Goal: Information Seeking & Learning: Find specific fact

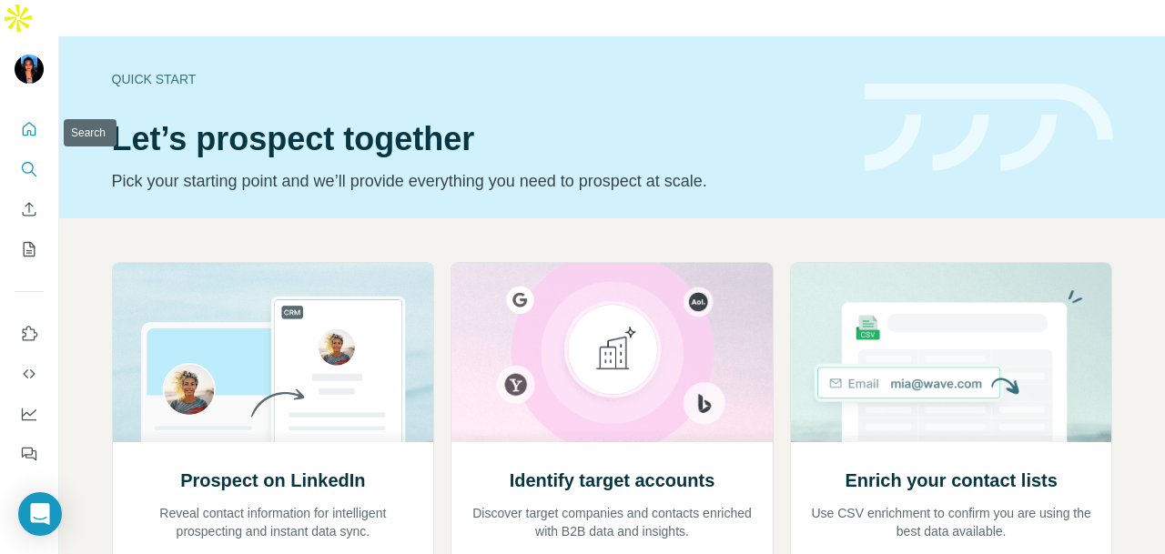
click at [29, 160] on icon "Search" at bounding box center [29, 169] width 18 height 18
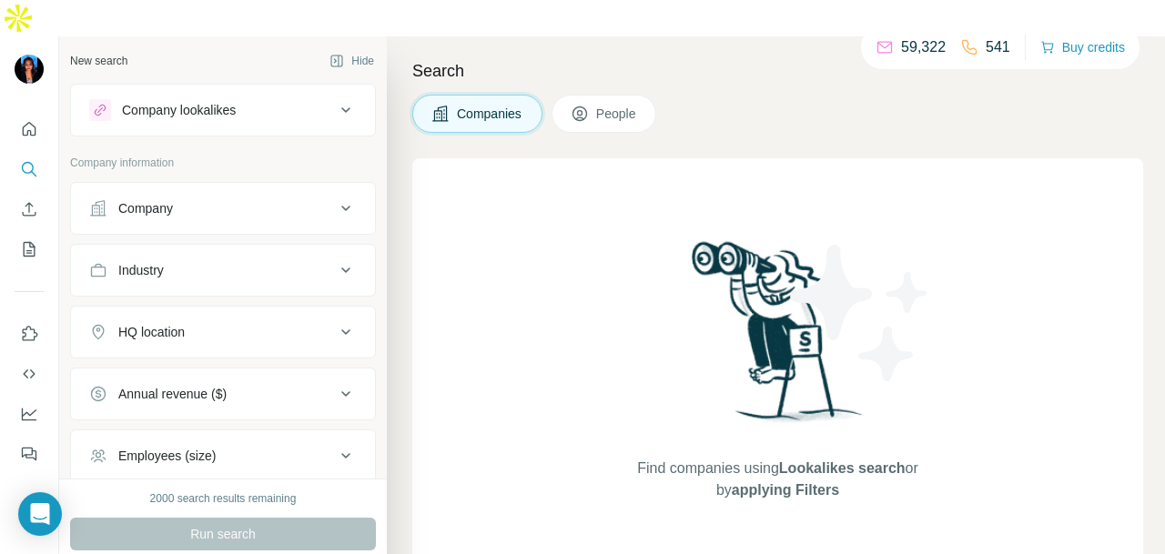
click at [634, 105] on span "People" at bounding box center [617, 114] width 42 height 18
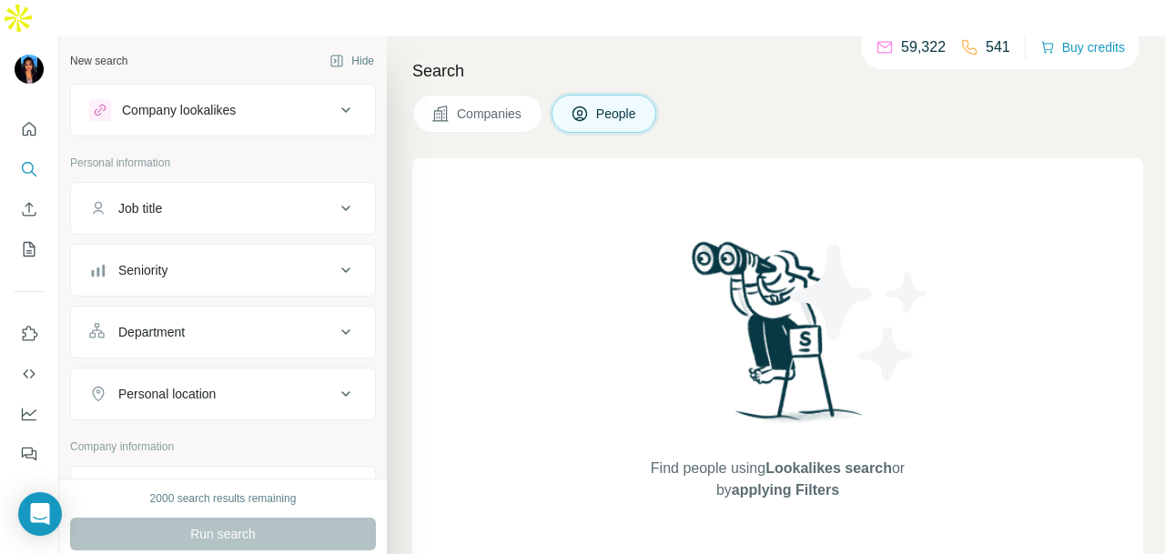
click at [279, 323] on div "Department" at bounding box center [212, 332] width 246 height 18
click at [266, 368] on input at bounding box center [213, 378] width 225 height 20
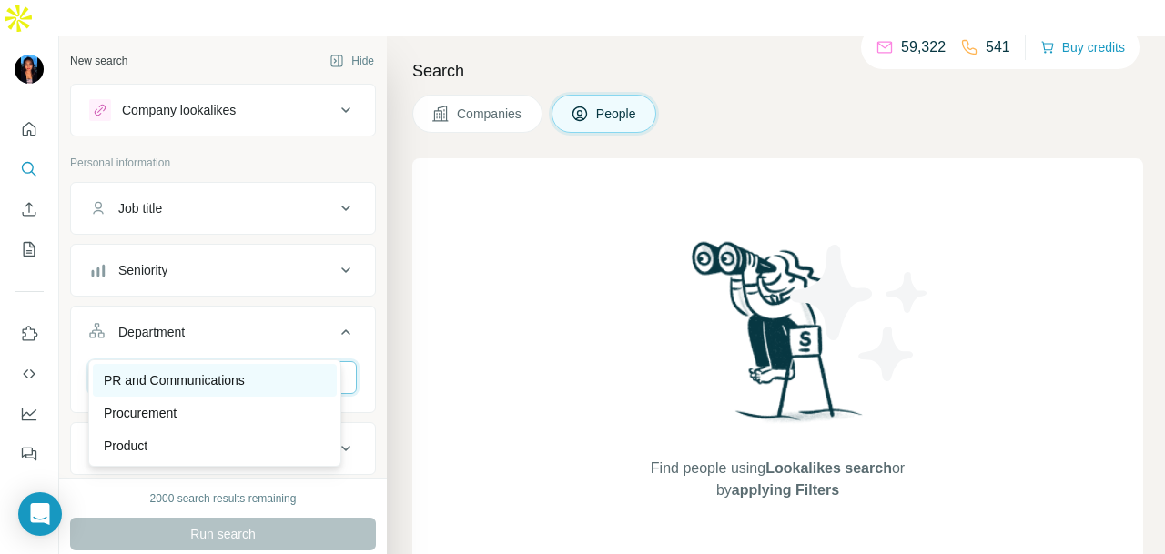
type input "**"
click at [256, 384] on div "PR and Communications" at bounding box center [215, 380] width 222 height 18
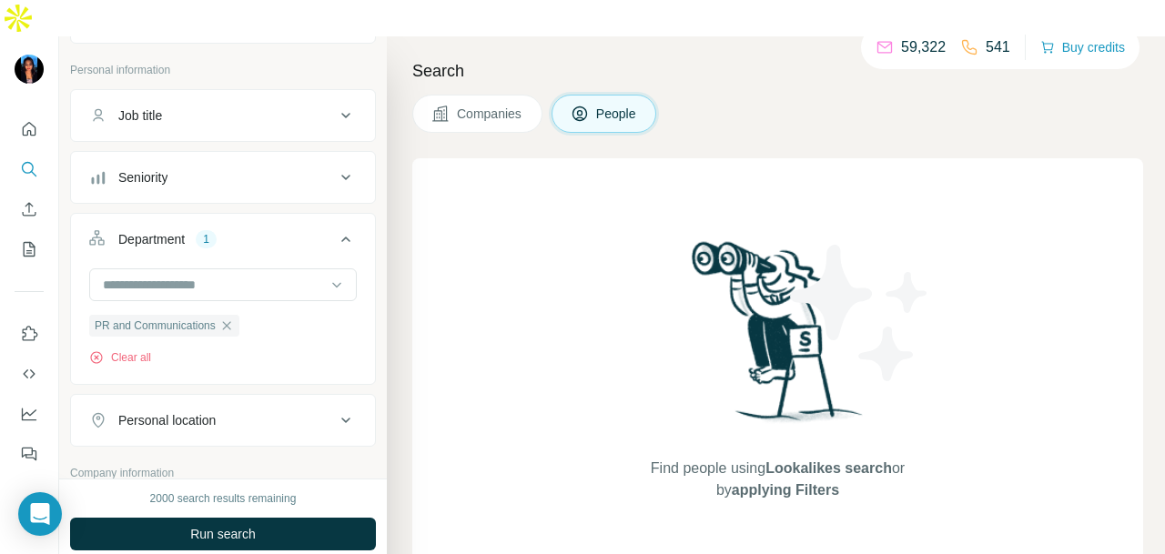
scroll to position [182, 0]
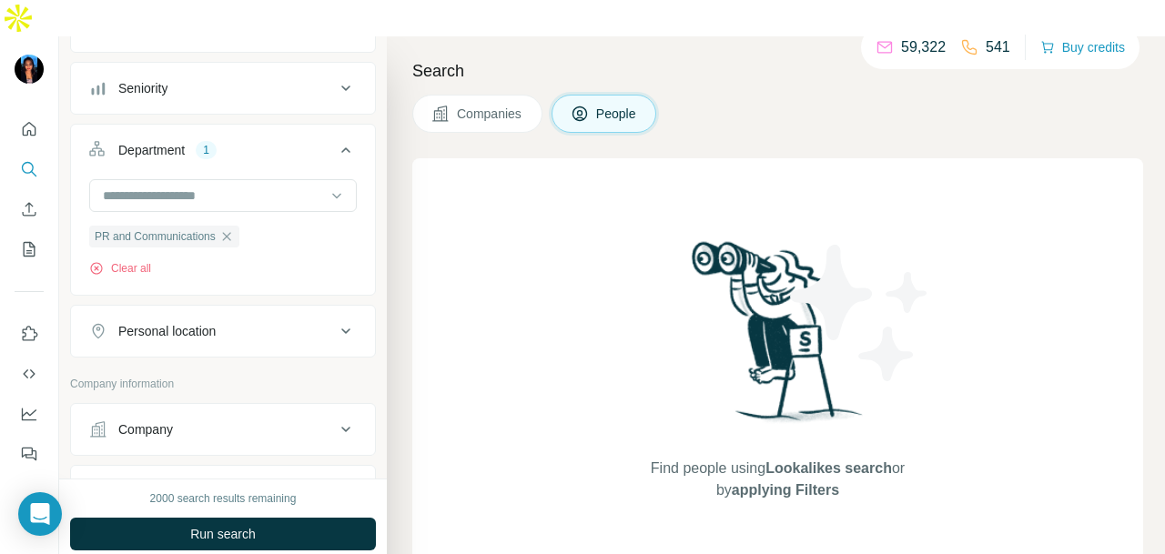
click at [260, 310] on button "Personal location" at bounding box center [223, 332] width 304 height 44
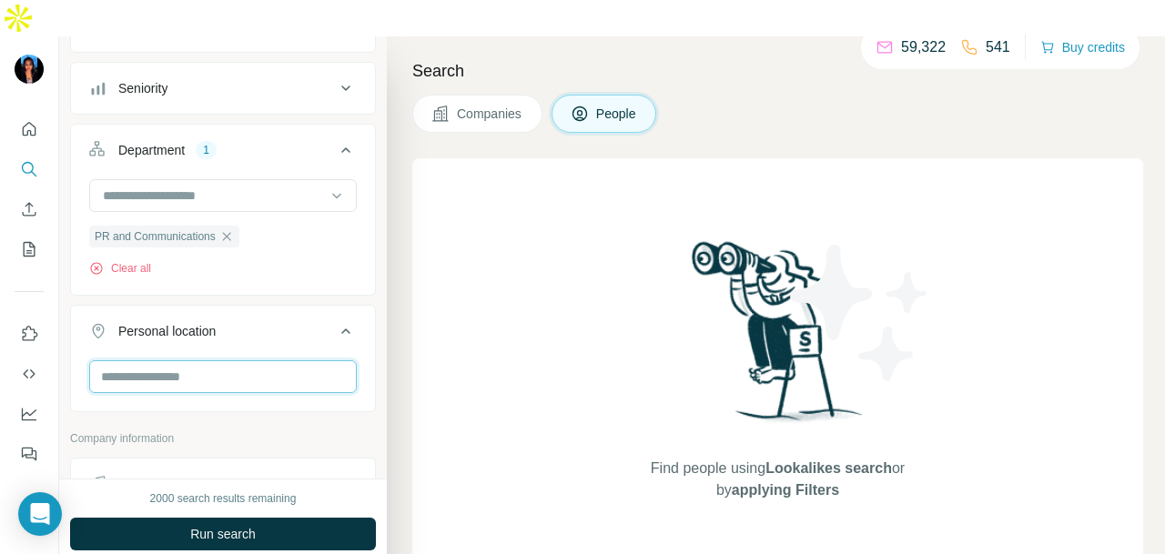
click at [236, 361] on input "text" at bounding box center [223, 377] width 268 height 33
type input "****"
click at [366, 243] on div "New search Hide Company lookalikes Personal information Job title Seniority Dep…" at bounding box center [223, 257] width 328 height 442
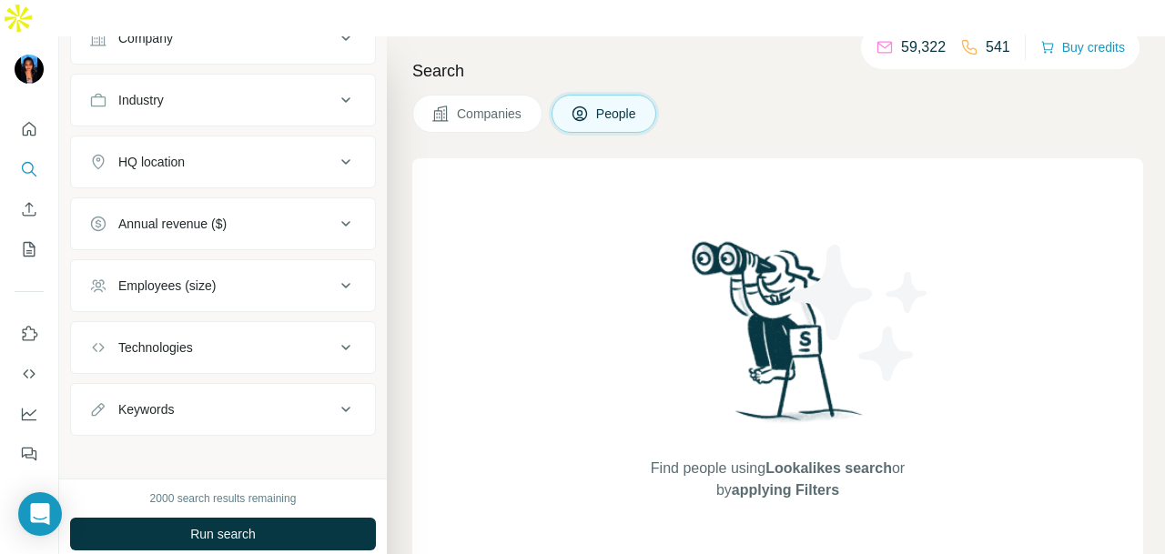
scroll to position [511, 0]
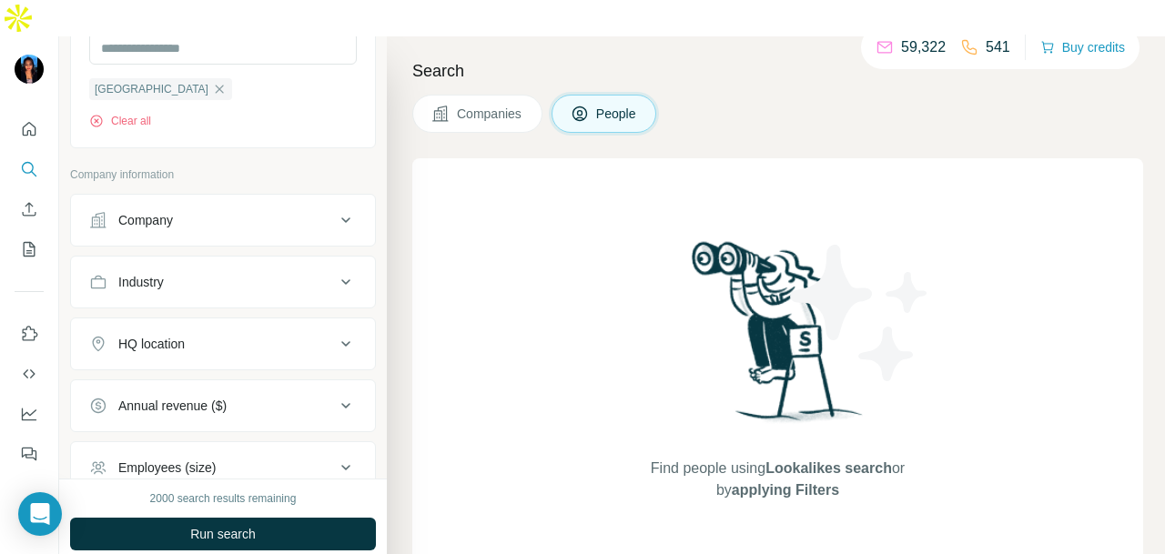
click at [236, 273] on div "Industry" at bounding box center [212, 282] width 246 height 18
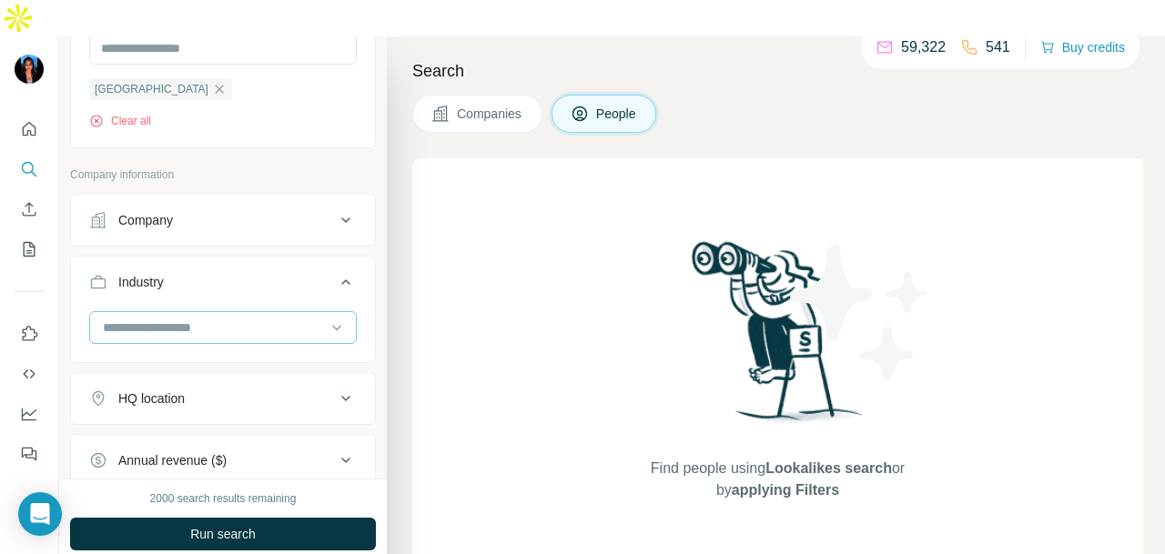
click at [226, 318] on input at bounding box center [213, 328] width 225 height 20
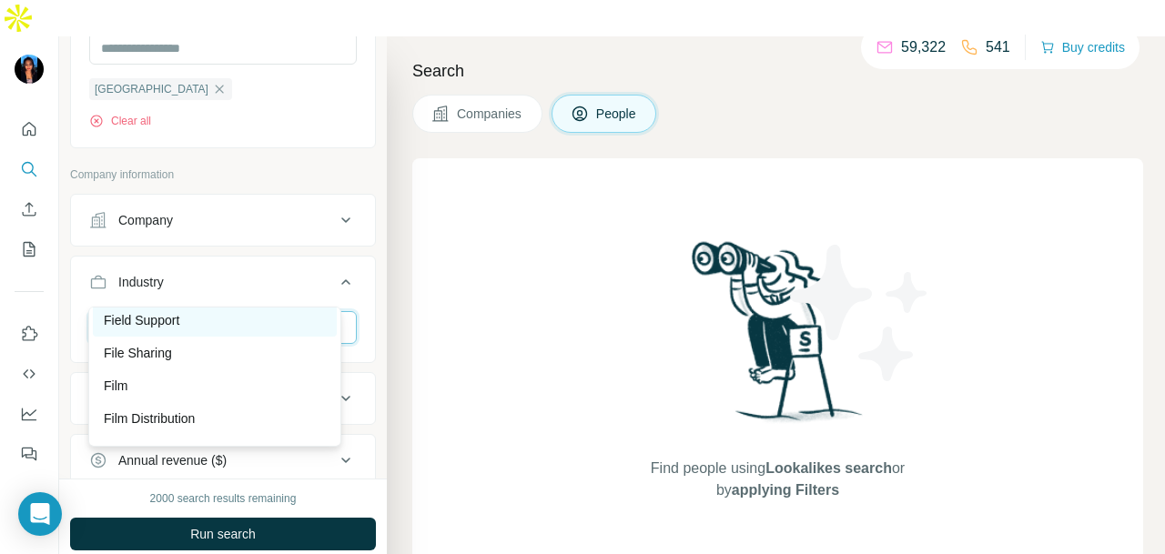
scroll to position [7647, 0]
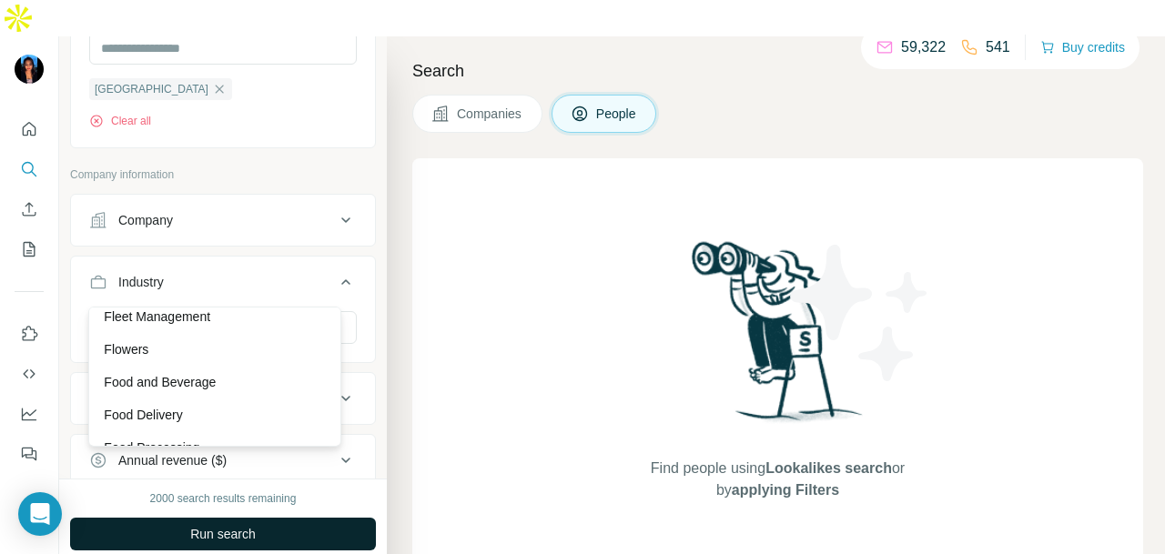
click at [188, 359] on div "Flowers" at bounding box center [215, 349] width 222 height 18
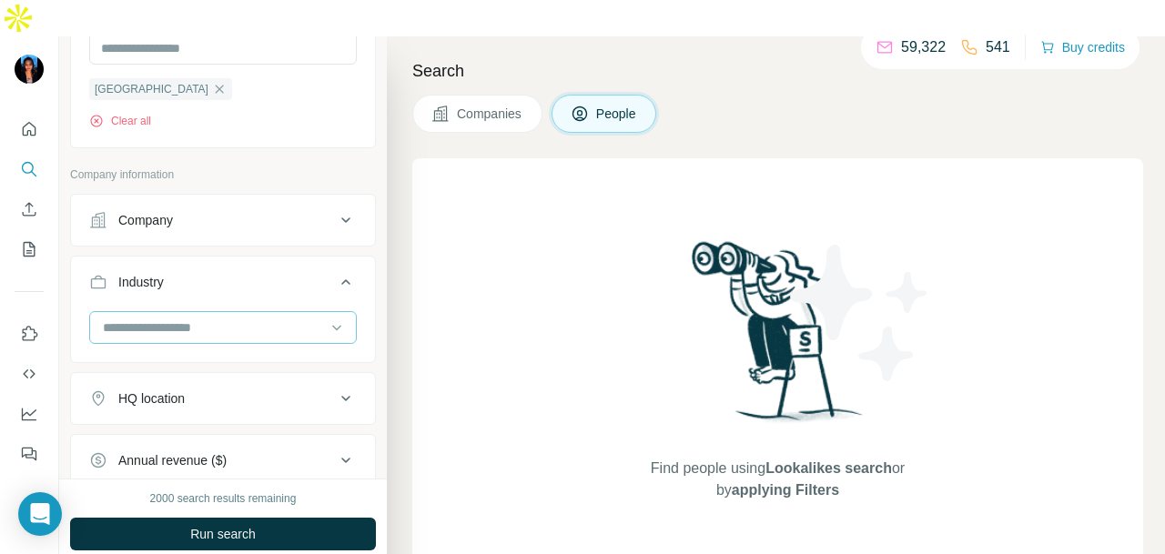
click at [259, 318] on input at bounding box center [213, 328] width 225 height 20
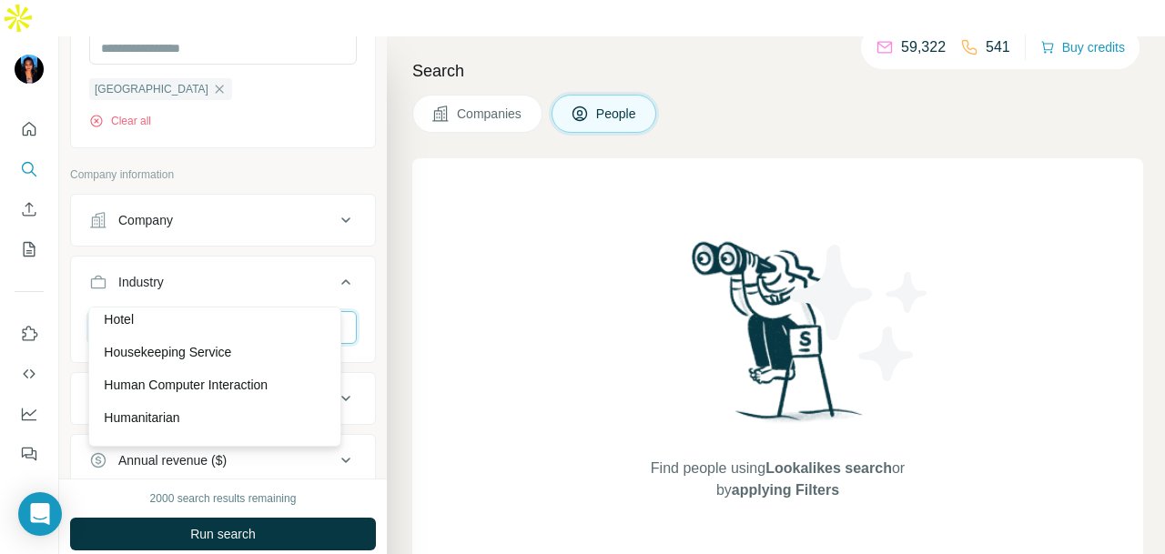
scroll to position [9286, 0]
click at [237, 293] on div "Hospital" at bounding box center [215, 284] width 222 height 18
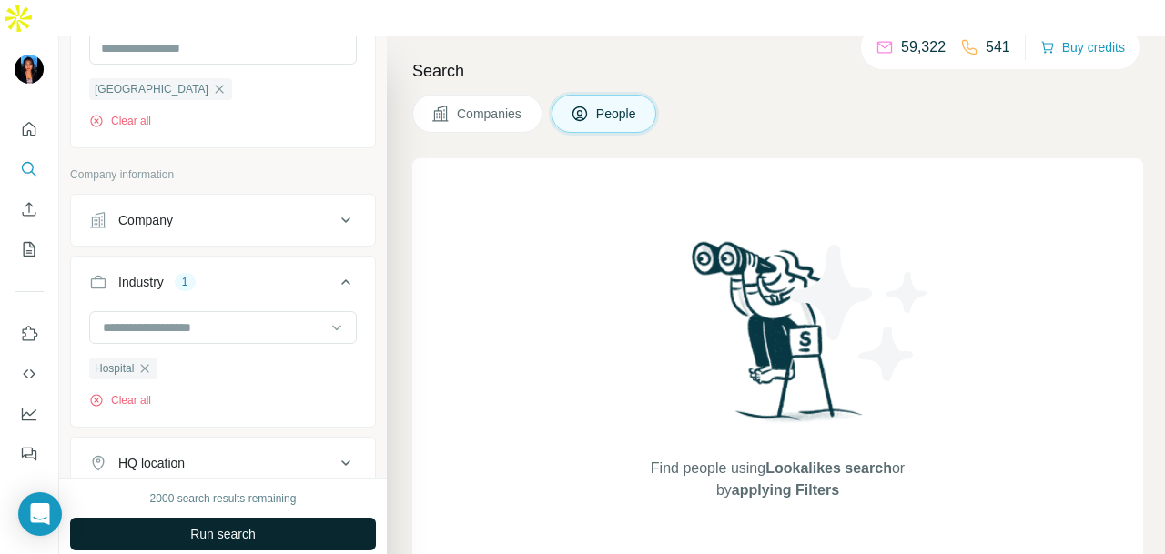
click at [238, 525] on span "Run search" at bounding box center [223, 534] width 66 height 18
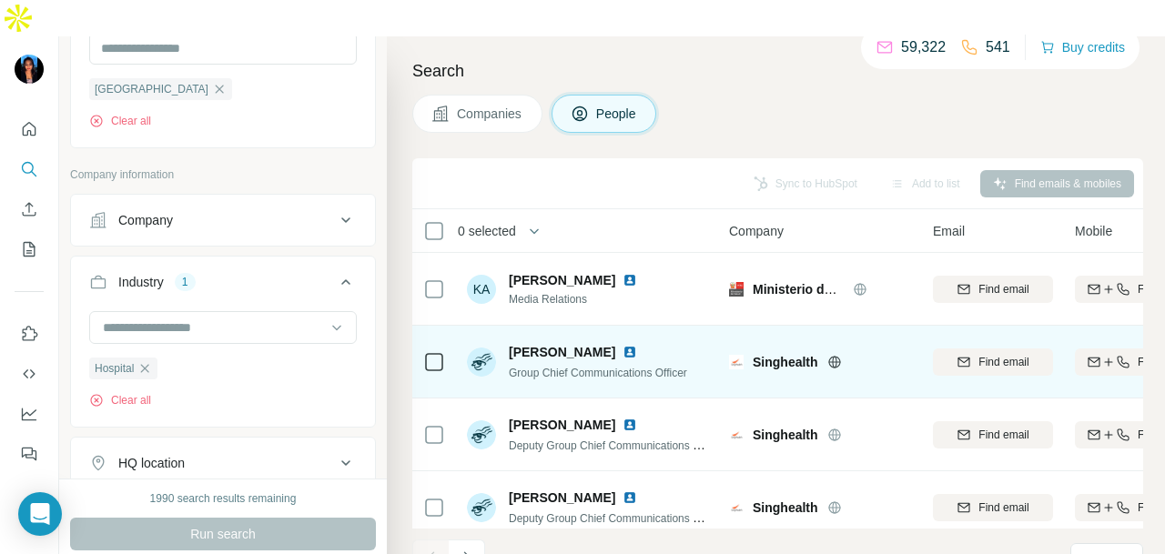
scroll to position [457, 0]
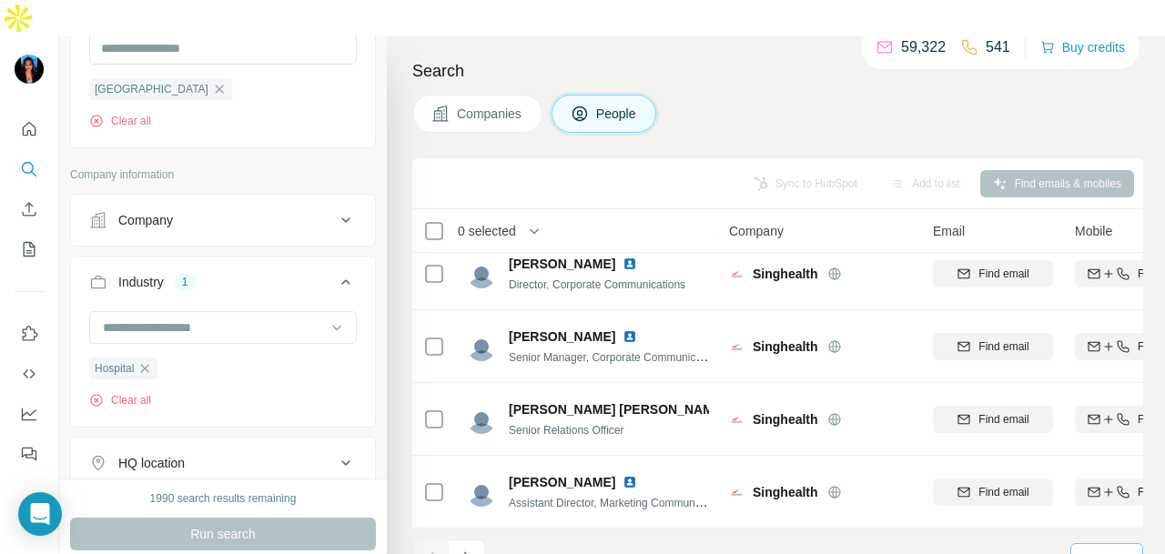
click at [1099, 550] on div "10" at bounding box center [1105, 559] width 46 height 18
click at [1089, 389] on p "60" at bounding box center [1093, 385] width 15 height 18
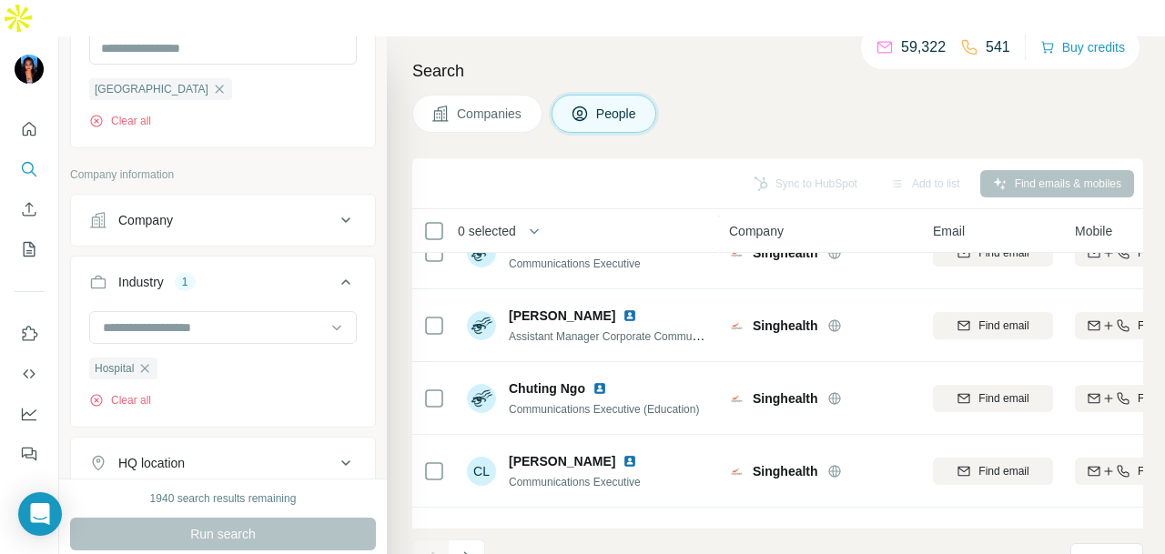
scroll to position [4099, 0]
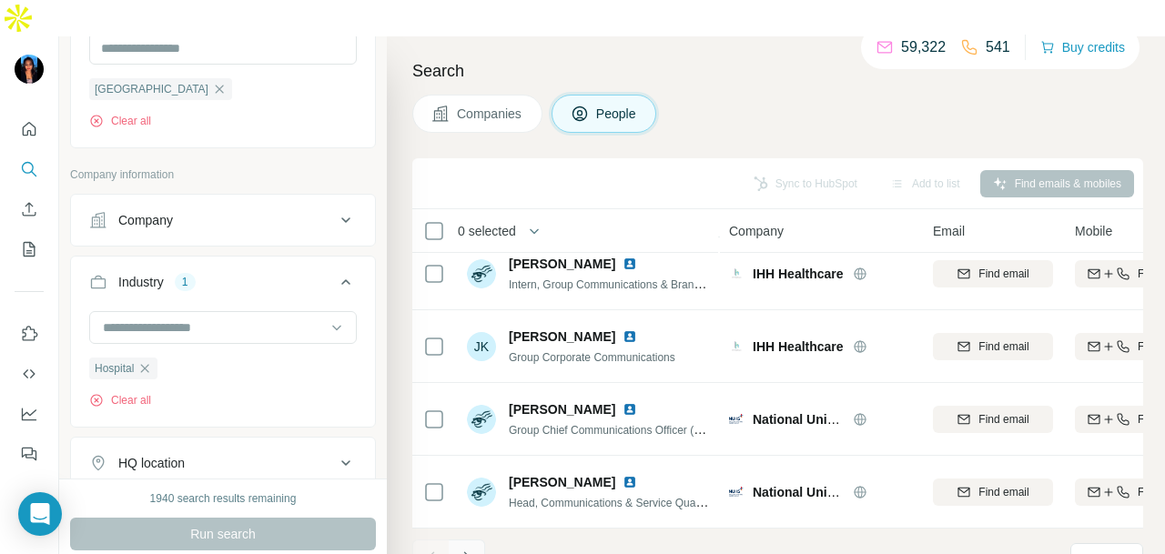
click at [473, 540] on button "Navigate to next page" at bounding box center [467, 558] width 36 height 36
click at [468, 552] on icon "Navigate to next page" at bounding box center [466, 558] width 6 height 12
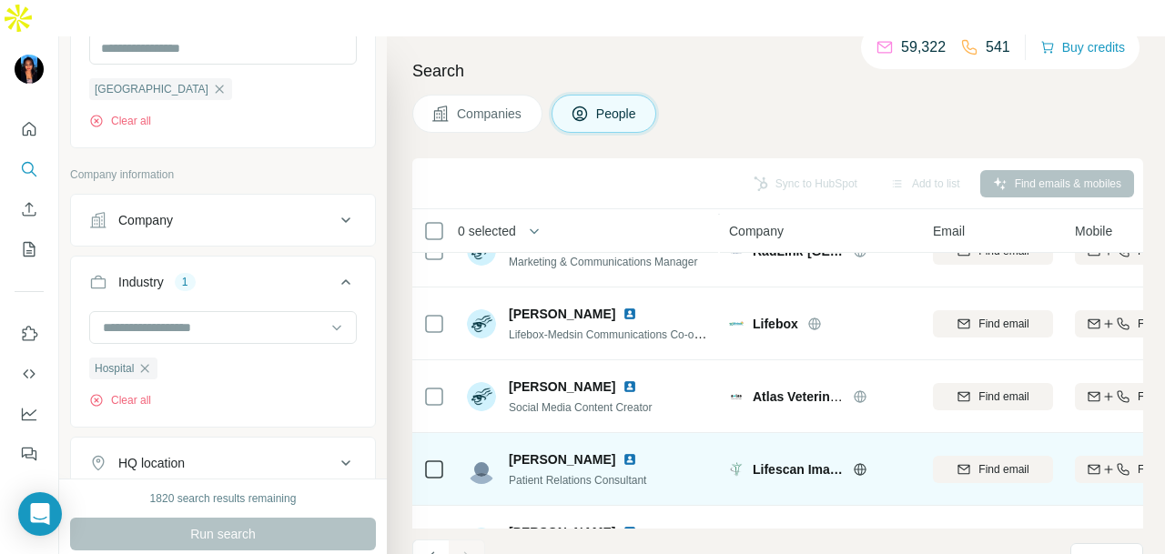
scroll to position [2970, 0]
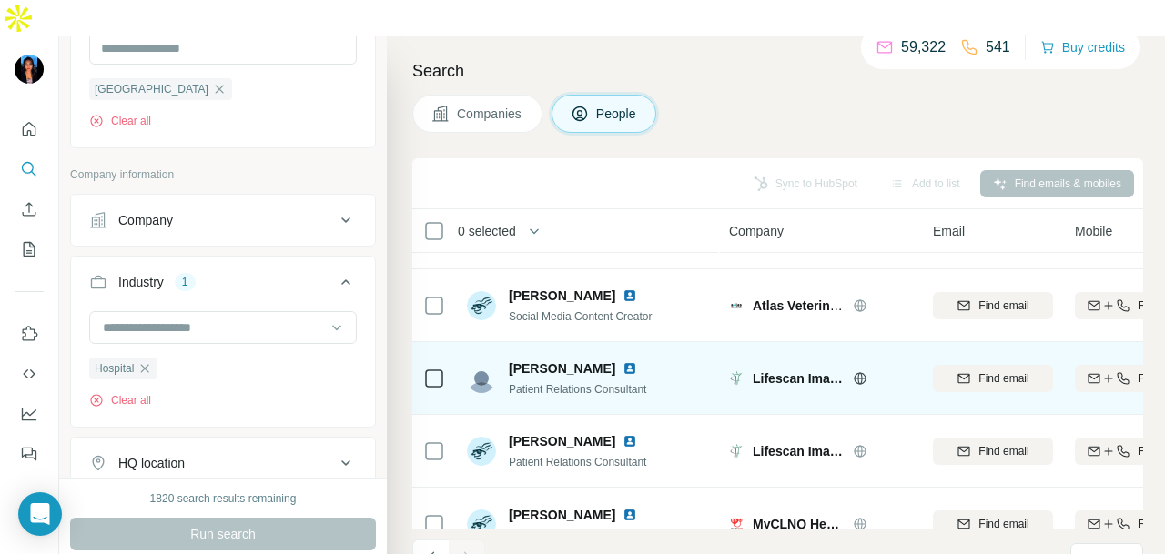
click at [623, 361] on img at bounding box center [630, 368] width 15 height 15
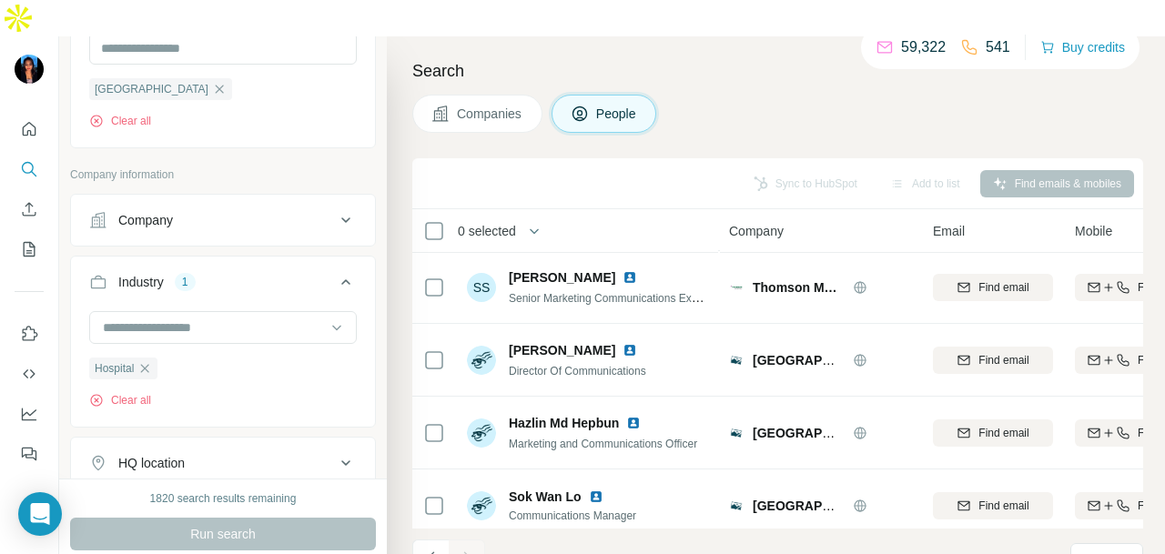
scroll to position [0, 0]
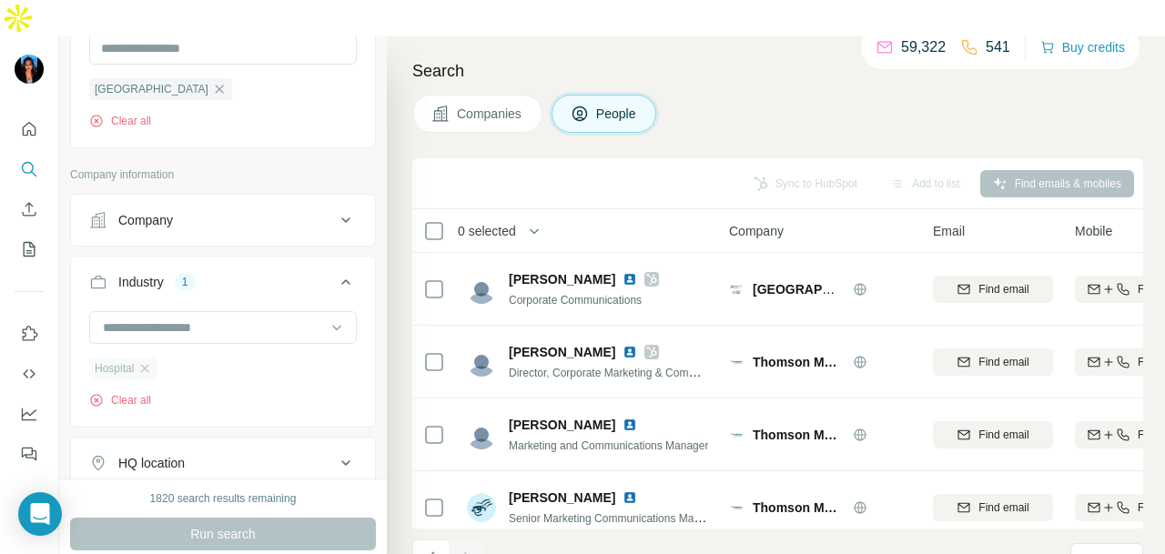
click at [155, 358] on div "Hospital" at bounding box center [123, 369] width 68 height 22
click at [149, 361] on icon "button" at bounding box center [144, 368] width 15 height 15
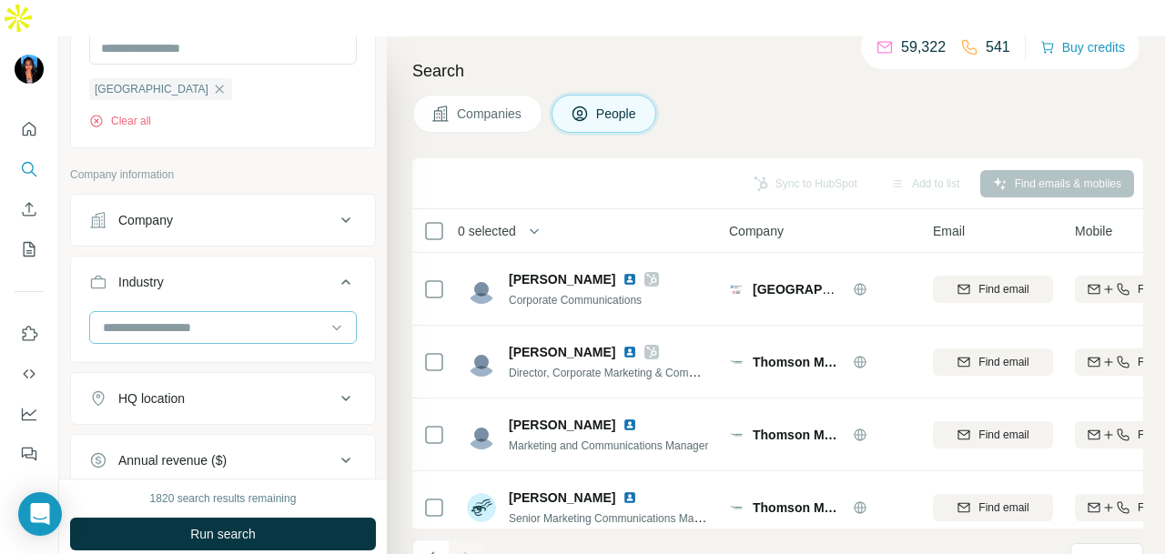
click at [228, 318] on input at bounding box center [213, 328] width 225 height 20
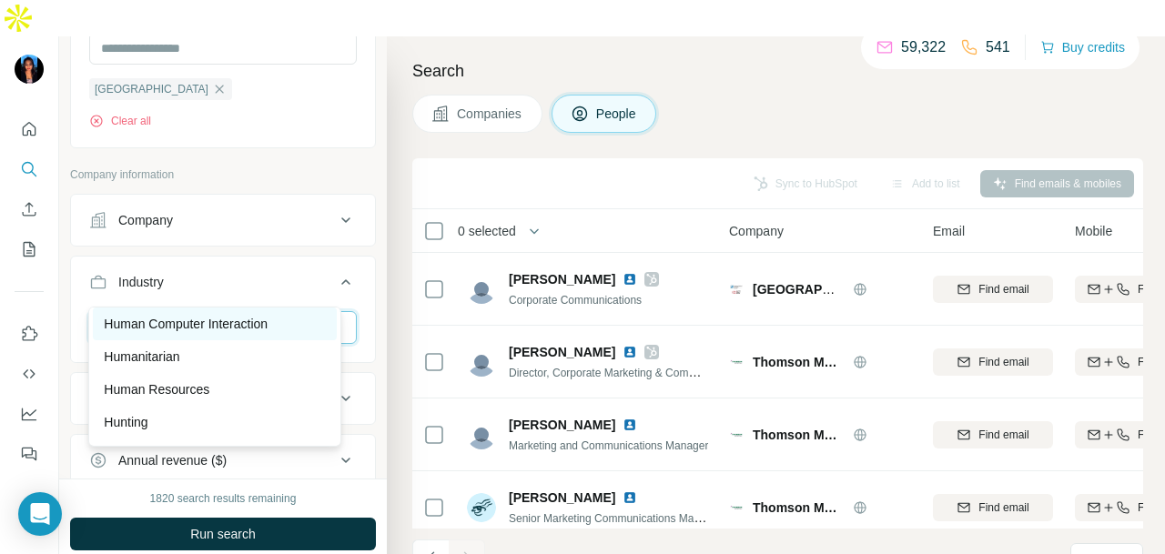
scroll to position [9468, 0]
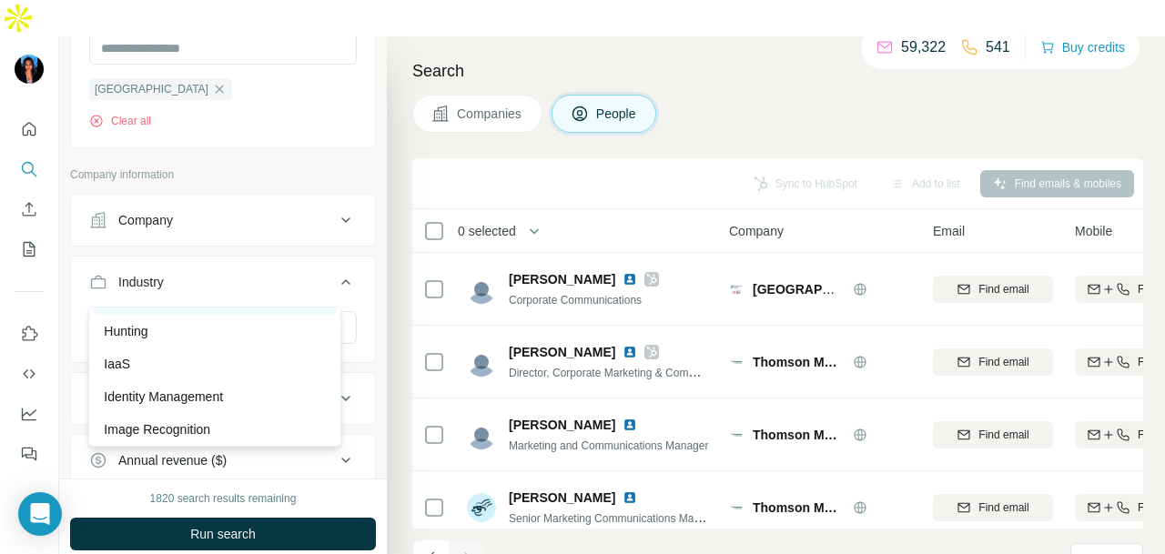
click at [228, 308] on div "Human Resources" at bounding box center [215, 299] width 222 height 18
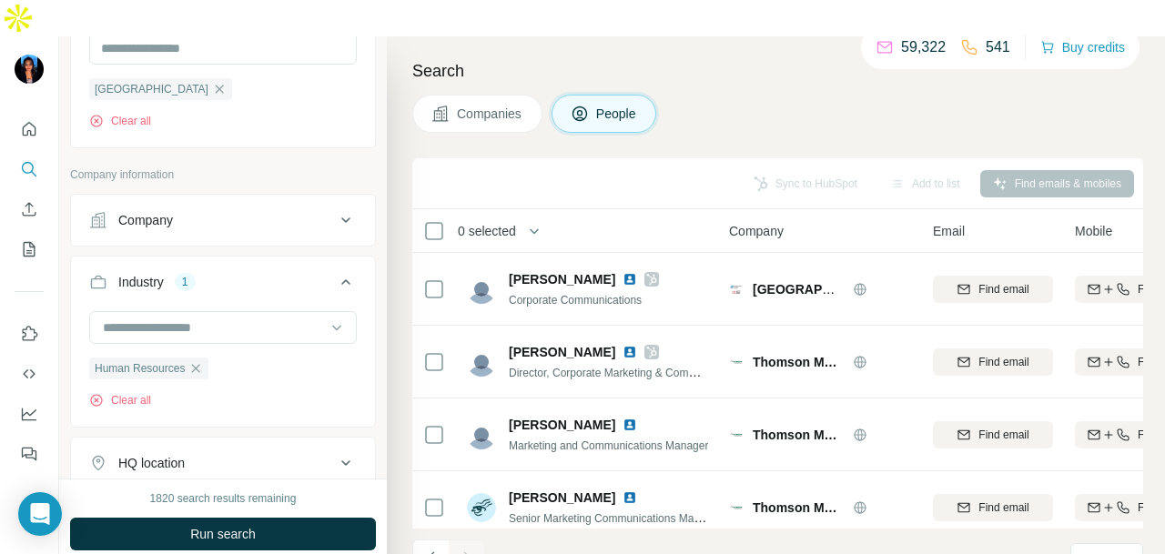
click at [246, 525] on span "Run search" at bounding box center [223, 534] width 66 height 18
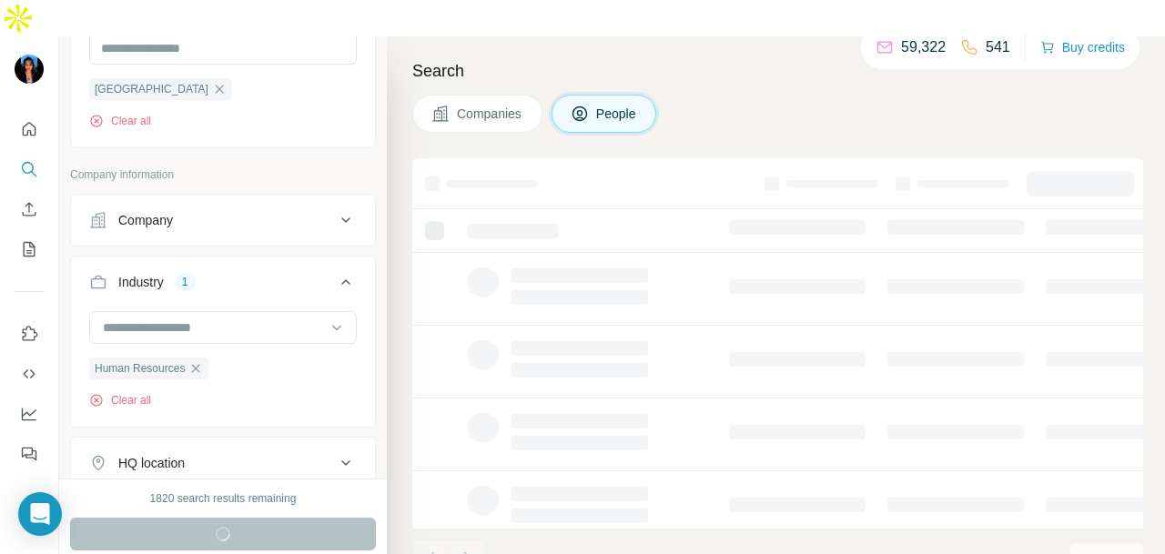
scroll to position [812, 0]
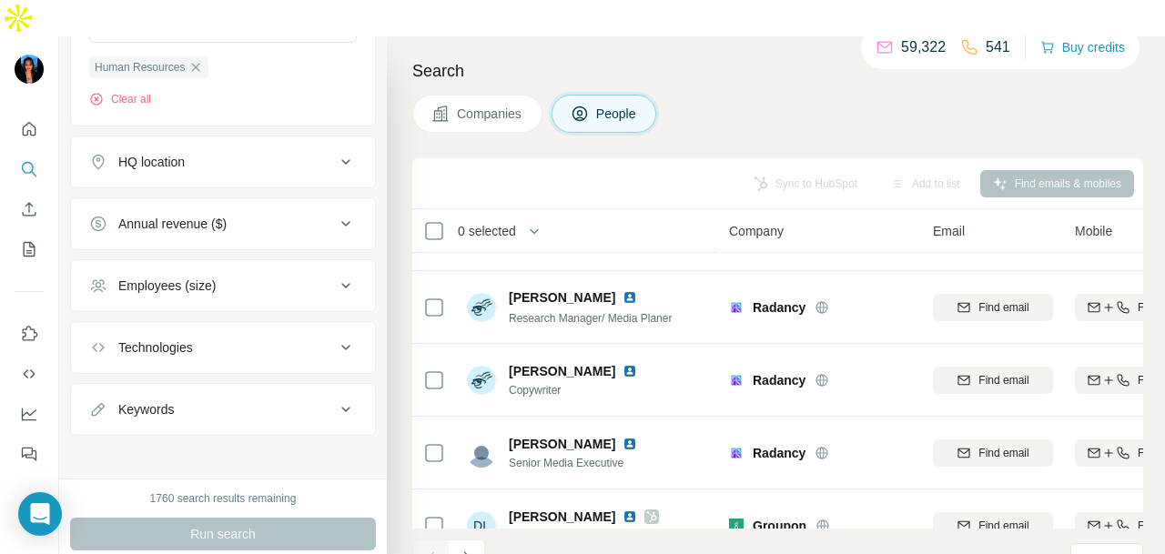
scroll to position [2549, 0]
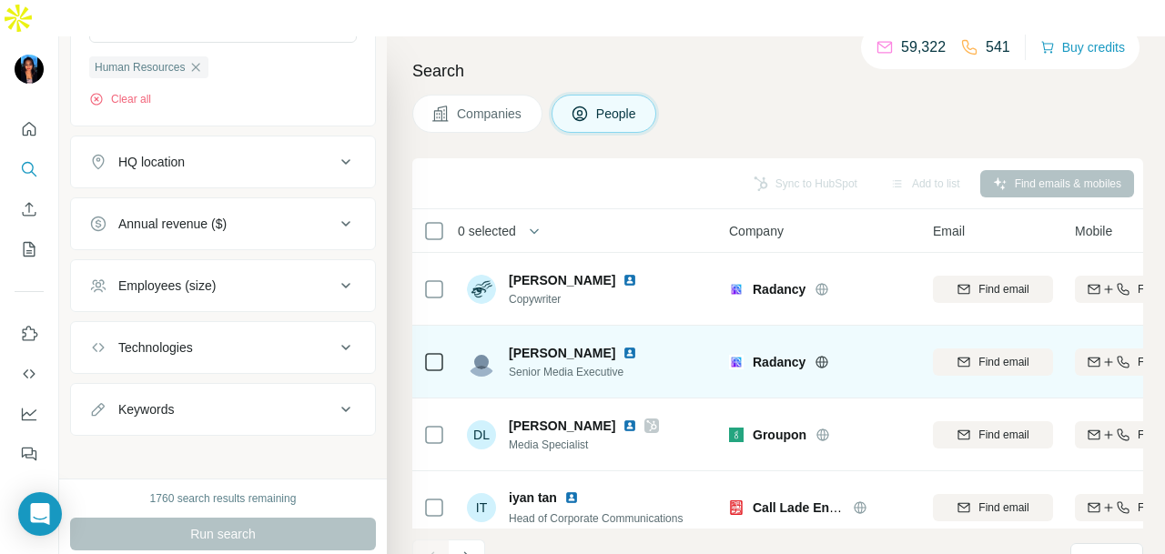
click at [623, 346] on img at bounding box center [630, 353] width 15 height 15
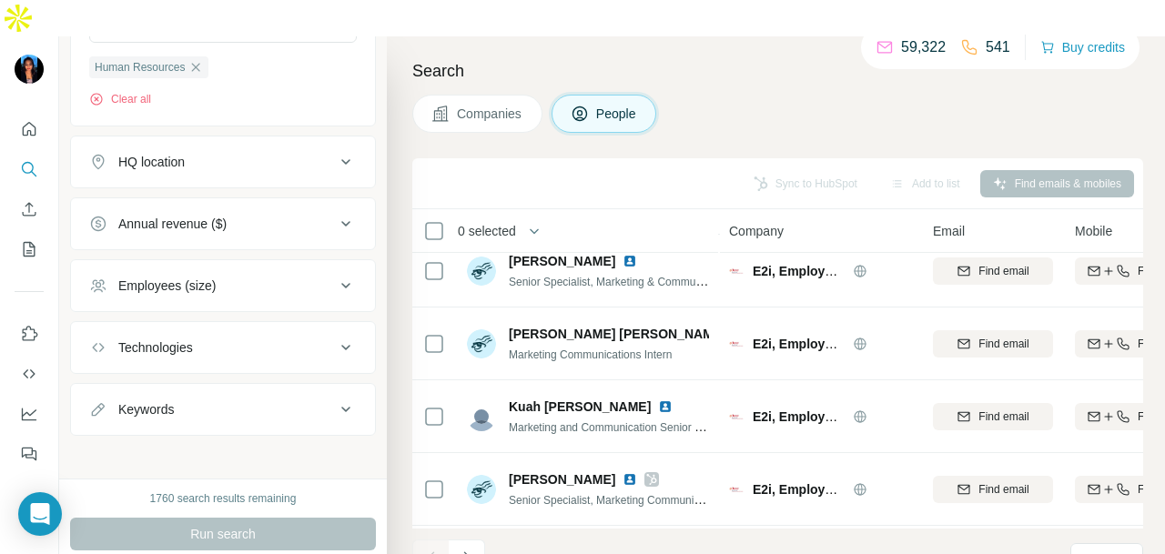
scroll to position [4099, 0]
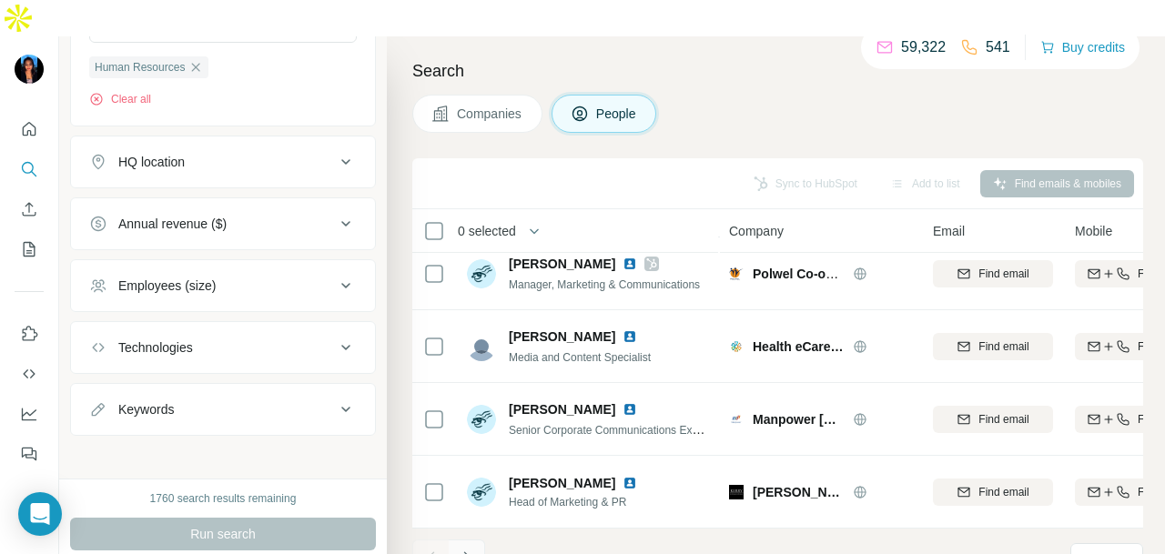
click at [468, 542] on li at bounding box center [467, 560] width 36 height 40
click at [466, 540] on button "Navigate to next page" at bounding box center [467, 558] width 36 height 36
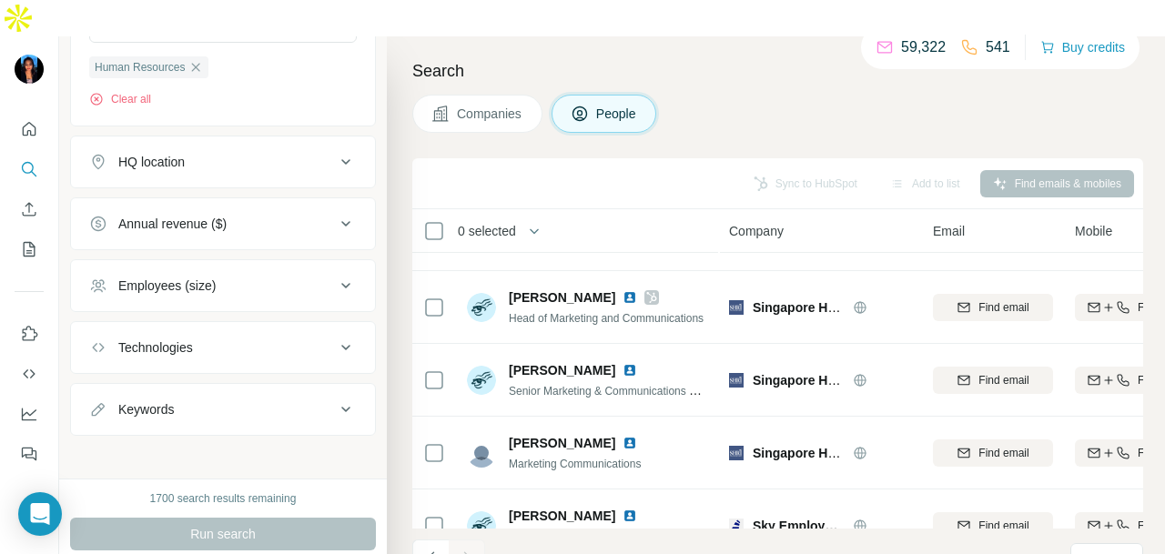
scroll to position [2205, 0]
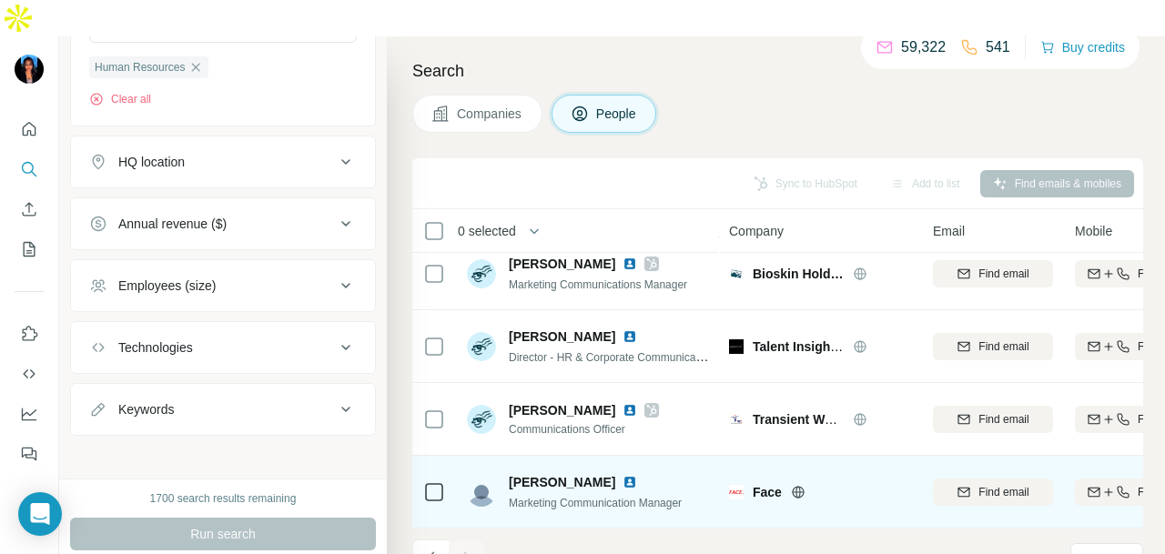
click at [623, 475] on img at bounding box center [630, 482] width 15 height 15
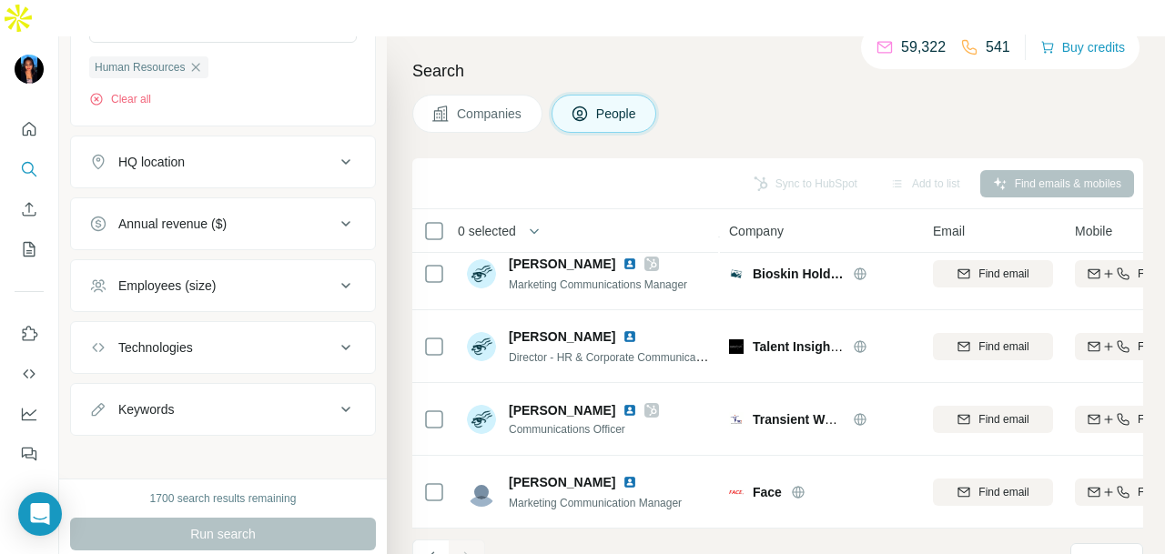
scroll to position [630, 0]
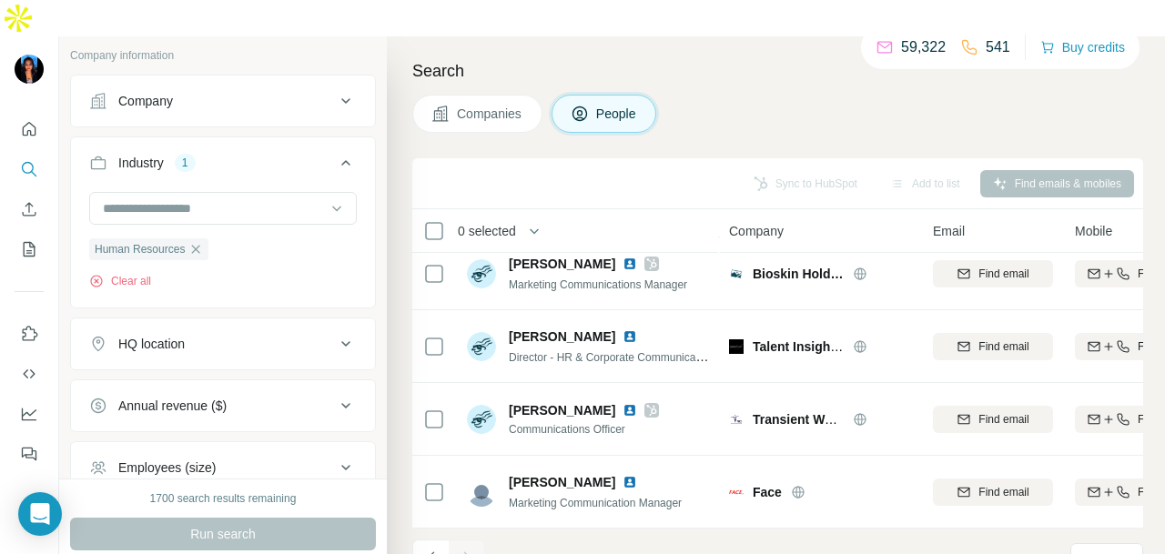
click at [202, 242] on icon "button" at bounding box center [195, 249] width 15 height 15
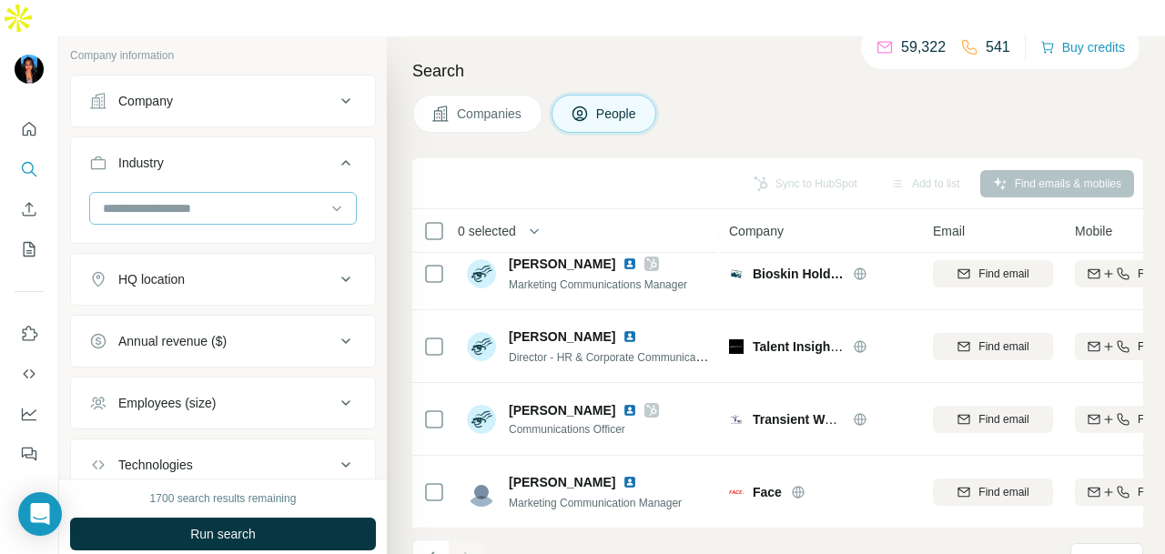
click at [240, 198] on input at bounding box center [213, 208] width 225 height 20
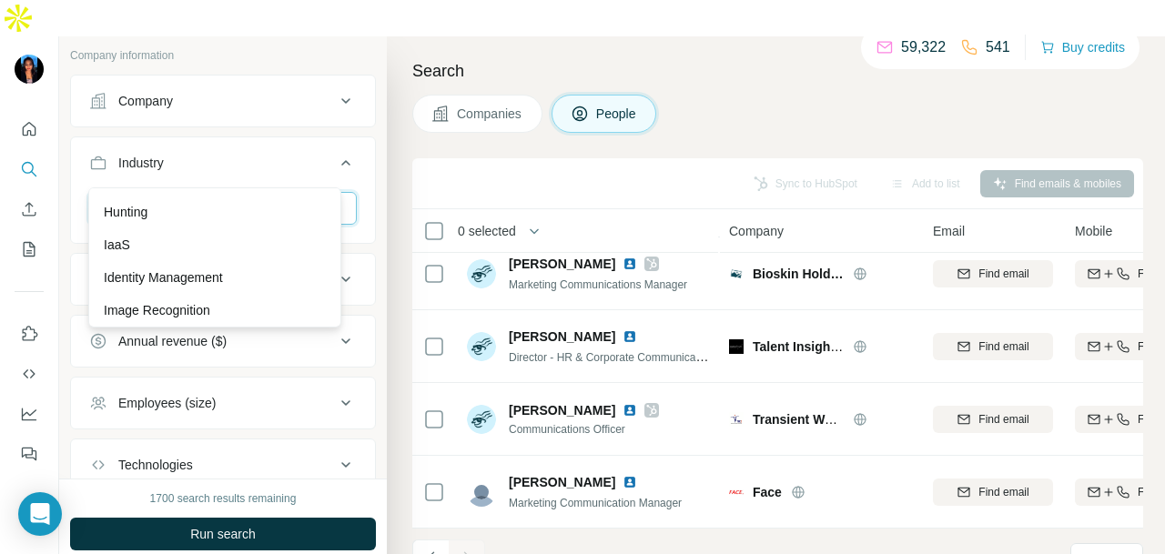
scroll to position [9559, 0]
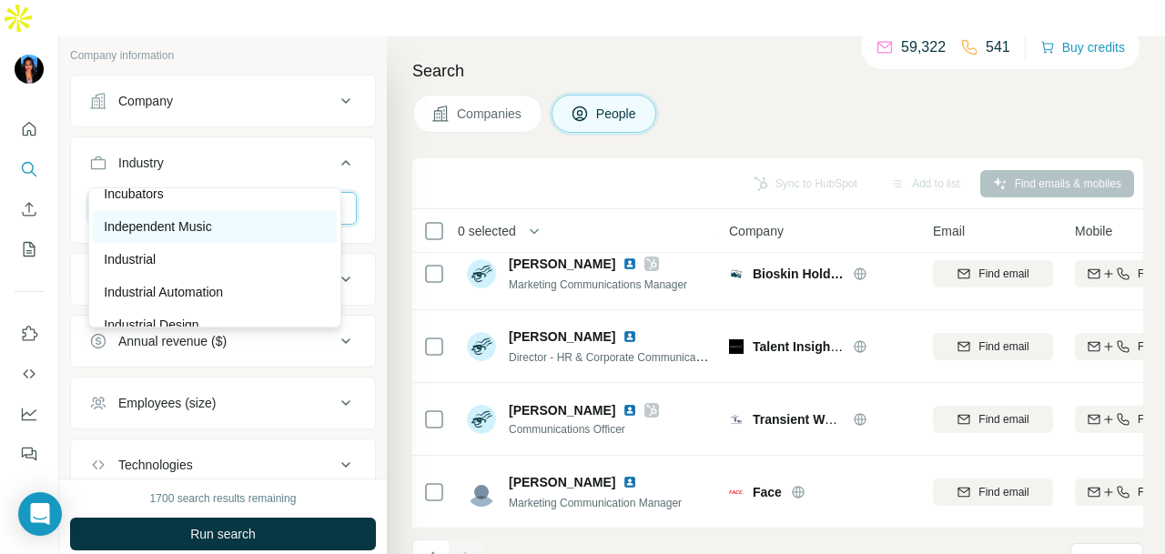
scroll to position [9741, 0]
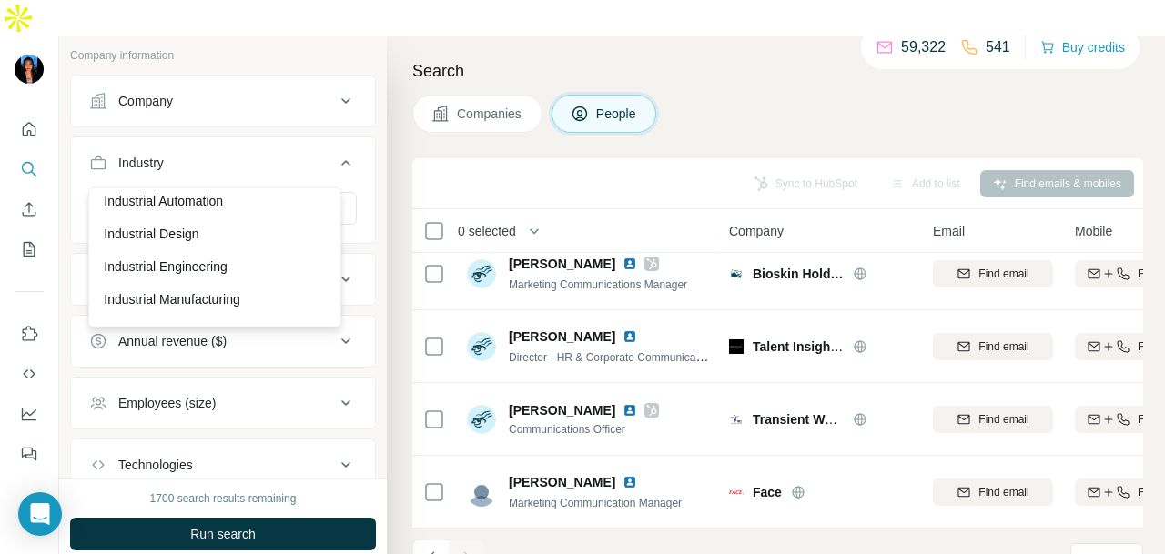
click at [216, 185] on div "Industrial" at bounding box center [215, 168] width 244 height 33
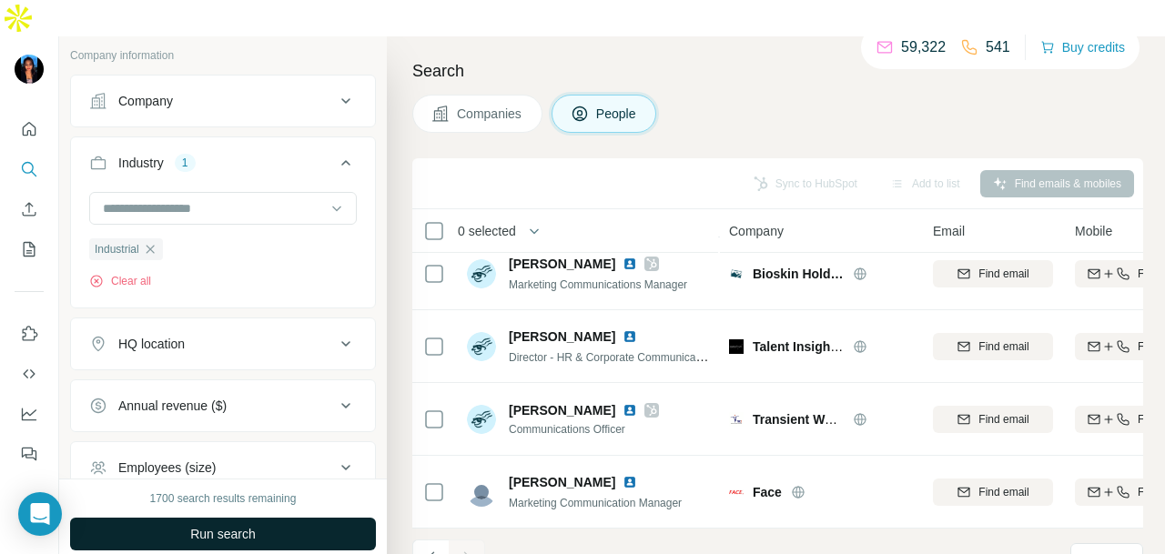
click at [302, 518] on button "Run search" at bounding box center [223, 534] width 306 height 33
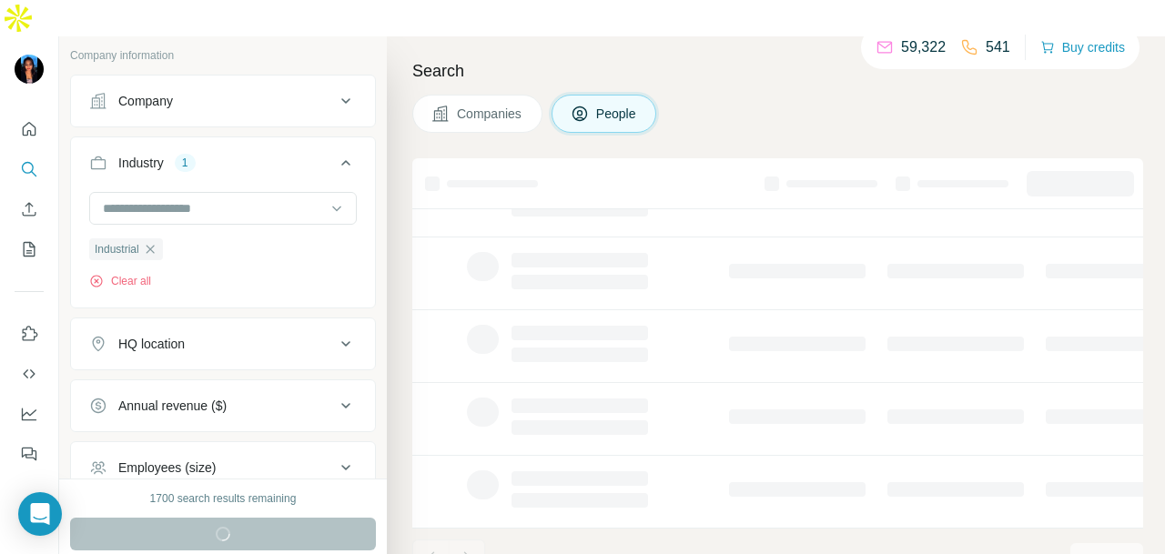
scroll to position [457, 0]
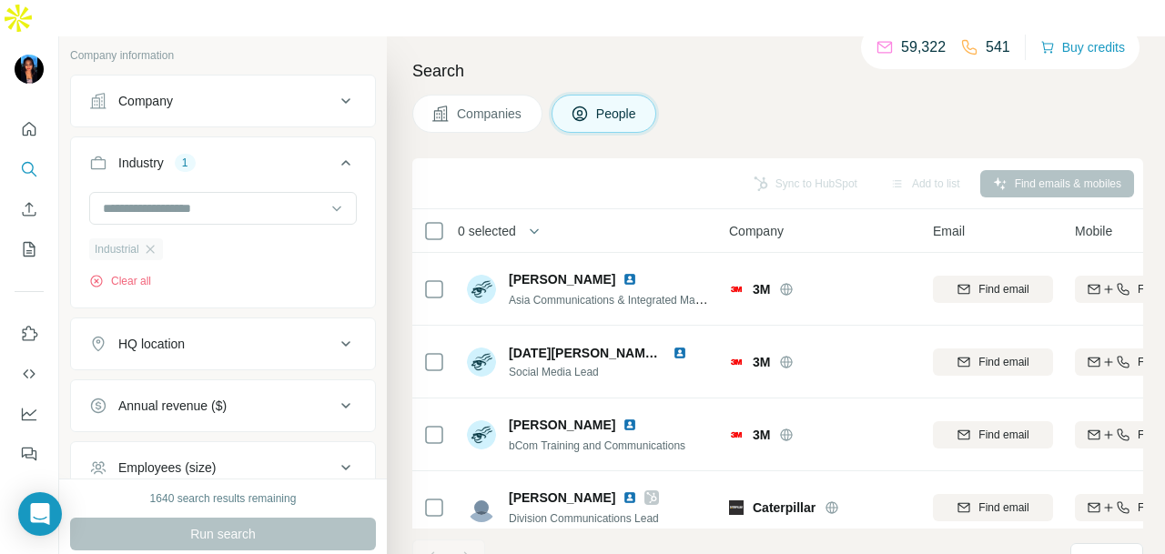
click at [158, 239] on div "Industrial" at bounding box center [126, 250] width 74 height 22
click at [154, 242] on icon "button" at bounding box center [150, 249] width 15 height 15
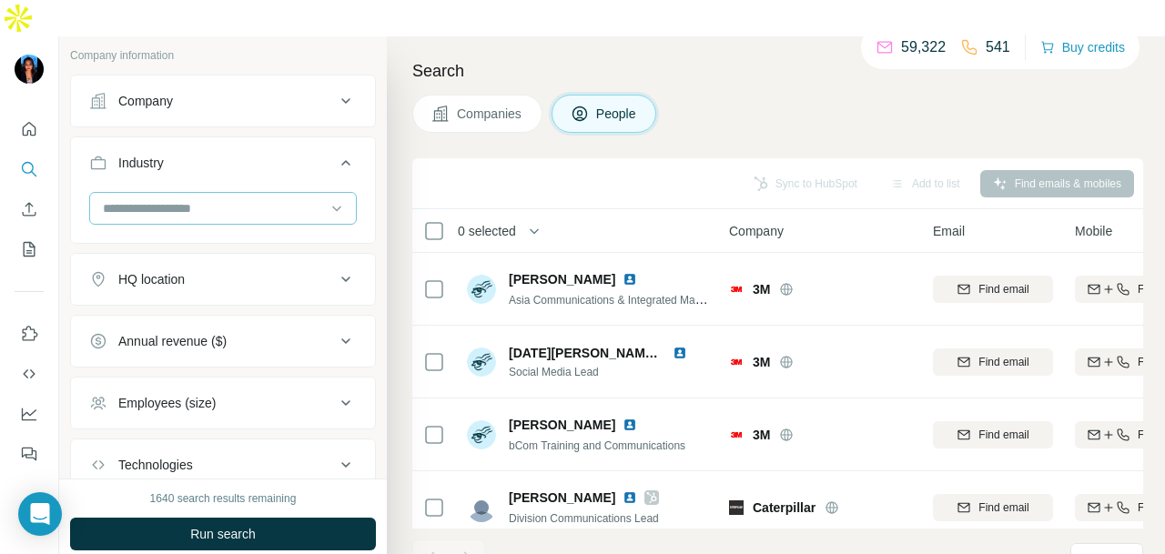
click at [208, 198] on input at bounding box center [213, 208] width 225 height 20
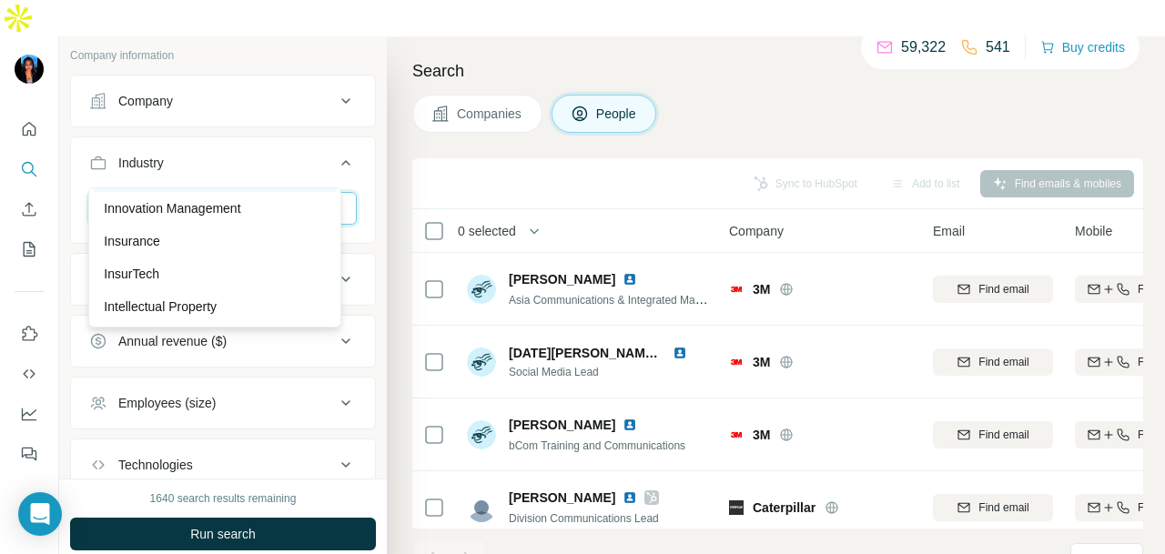
scroll to position [10197, 0]
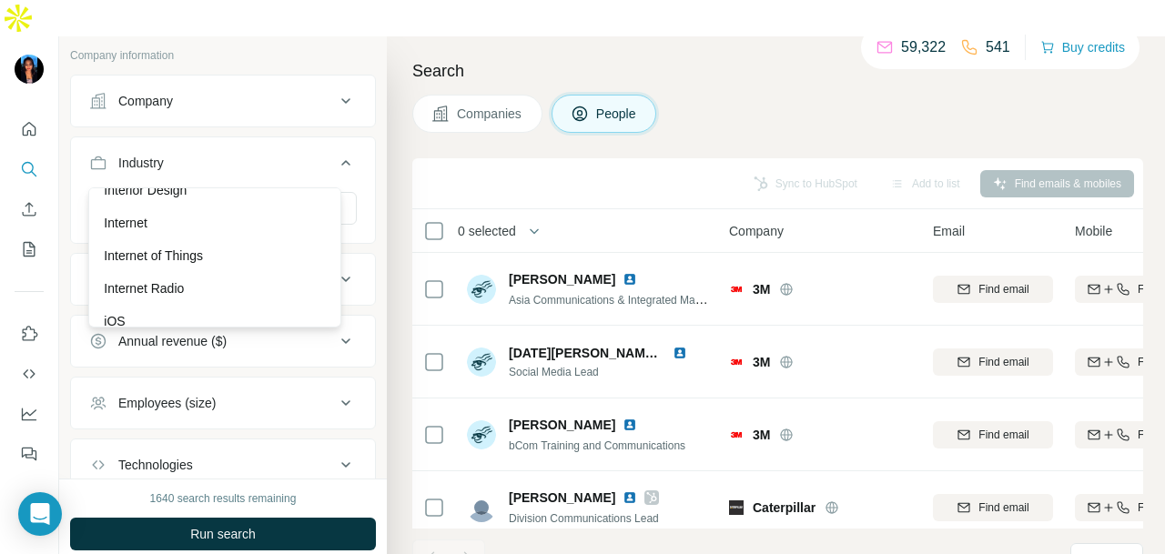
click at [215, 199] on div "Interior Design" at bounding box center [215, 190] width 222 height 18
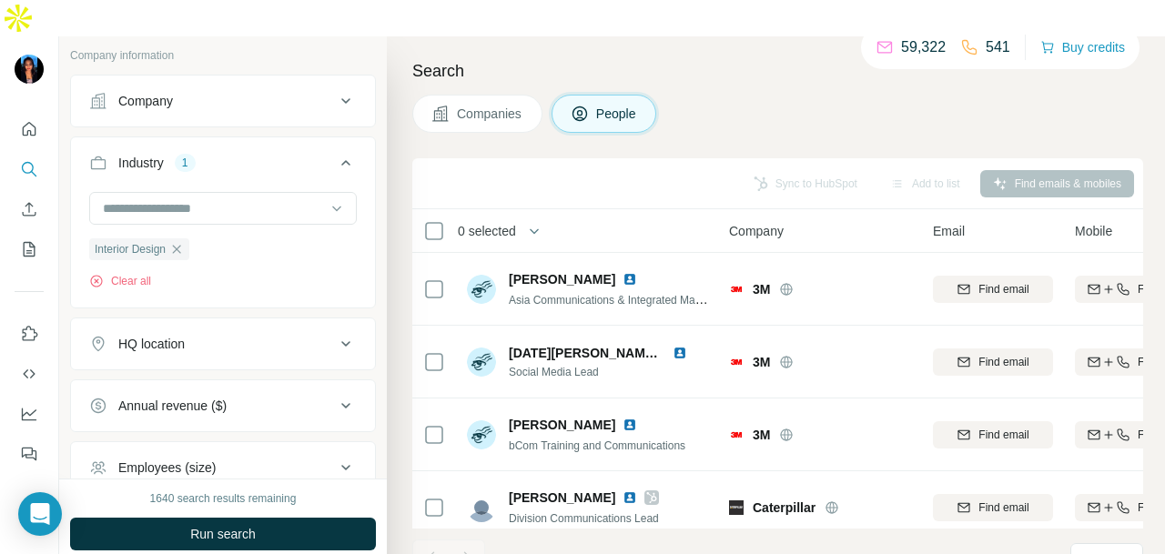
drag, startPoint x: 291, startPoint y: 486, endPoint x: 285, endPoint y: 474, distance: 13.4
click at [290, 518] on button "Run search" at bounding box center [223, 534] width 306 height 33
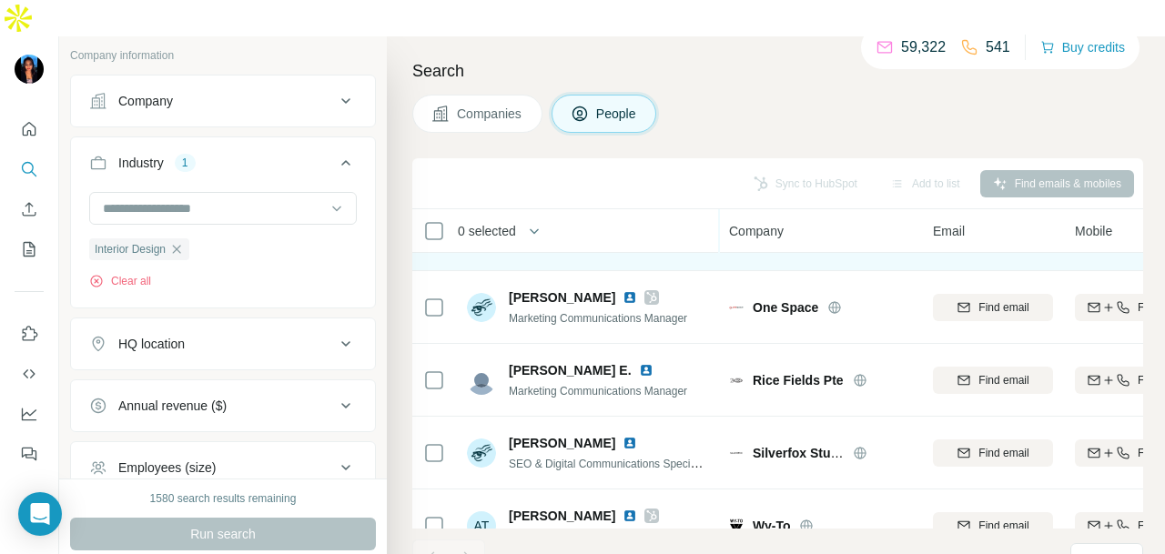
scroll to position [2933, 0]
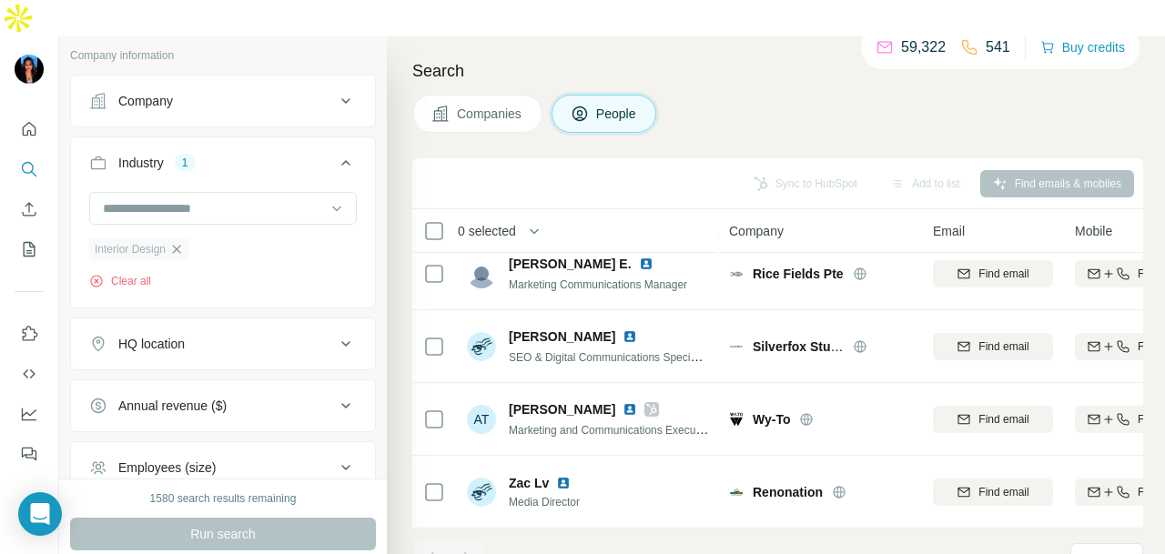
click at [177, 242] on icon "button" at bounding box center [176, 249] width 15 height 15
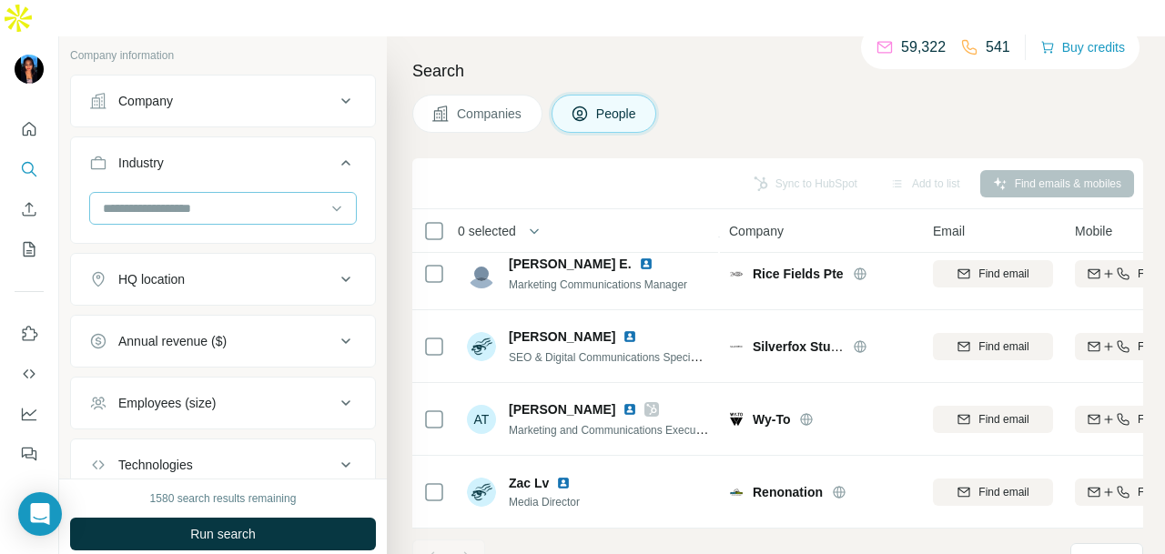
click at [302, 198] on input at bounding box center [213, 208] width 225 height 20
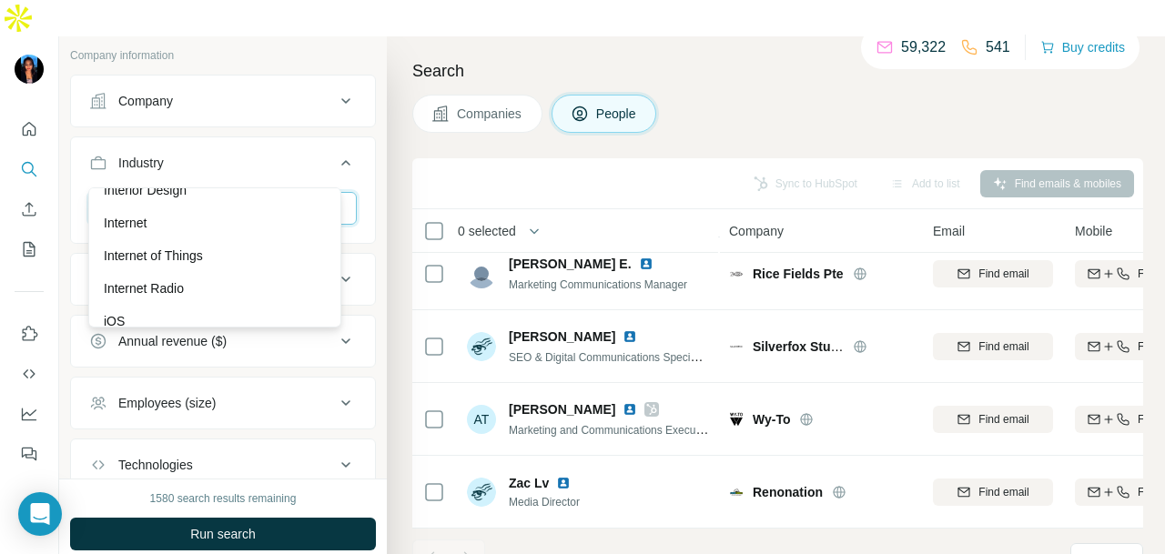
scroll to position [10652, 0]
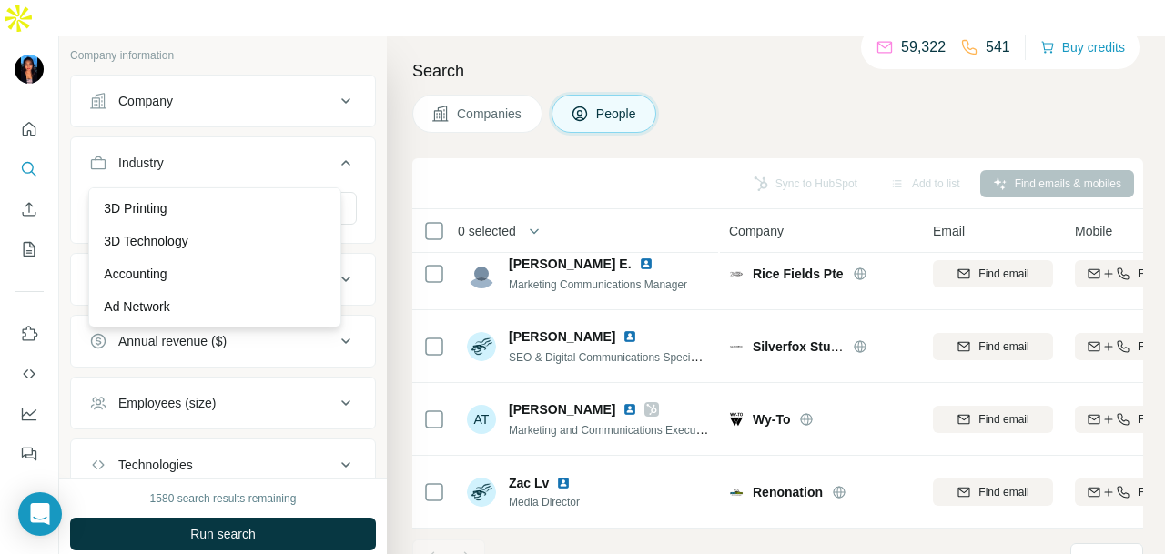
scroll to position [10652, 0]
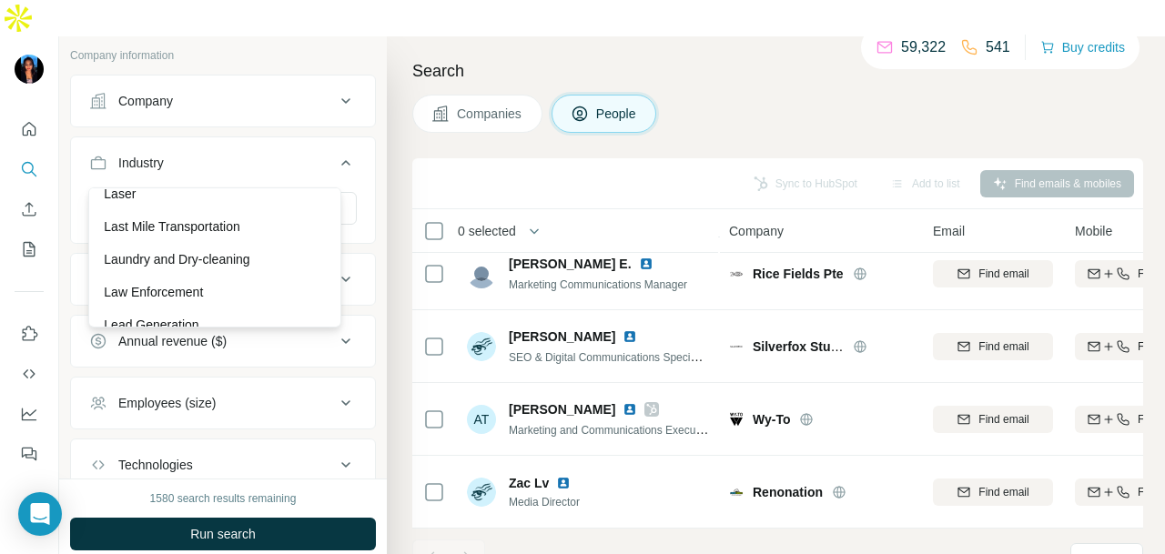
click at [276, 170] on div "Language Learning" at bounding box center [215, 161] width 222 height 18
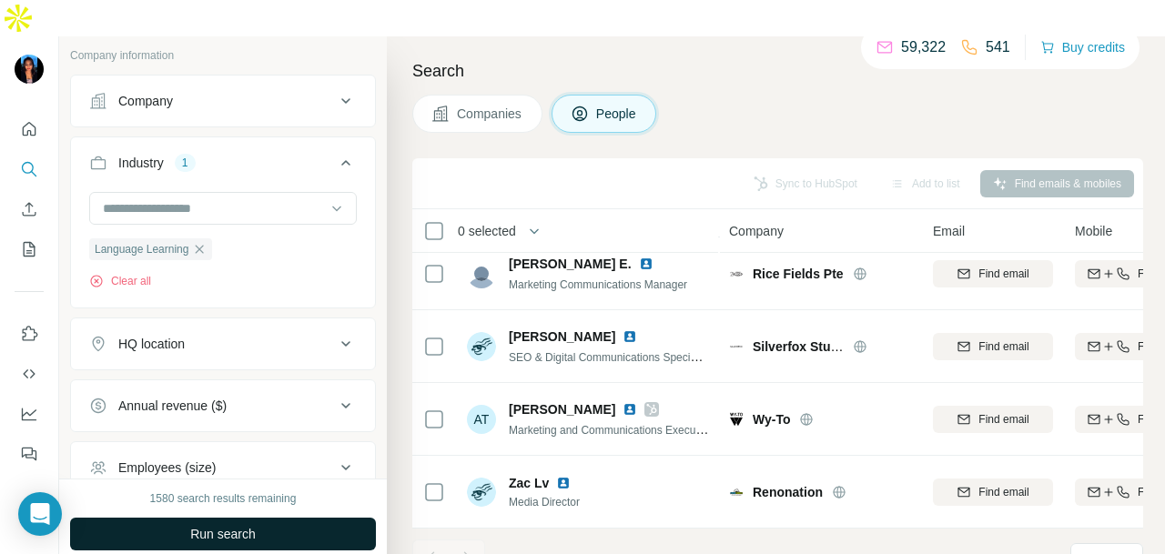
click at [268, 518] on button "Run search" at bounding box center [223, 534] width 306 height 33
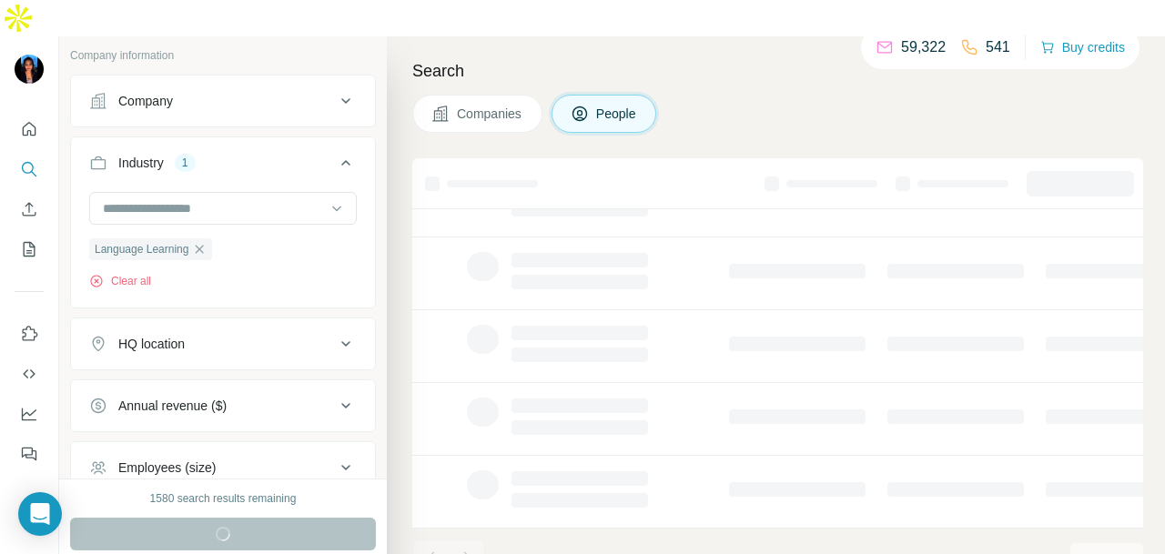
scroll to position [457, 0]
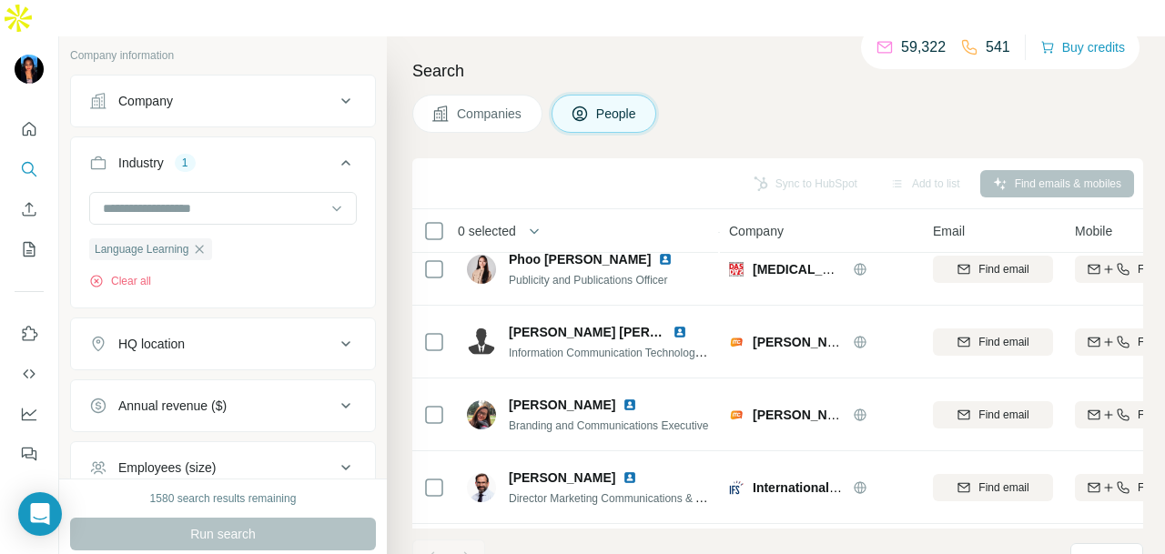
scroll to position [1113, 0]
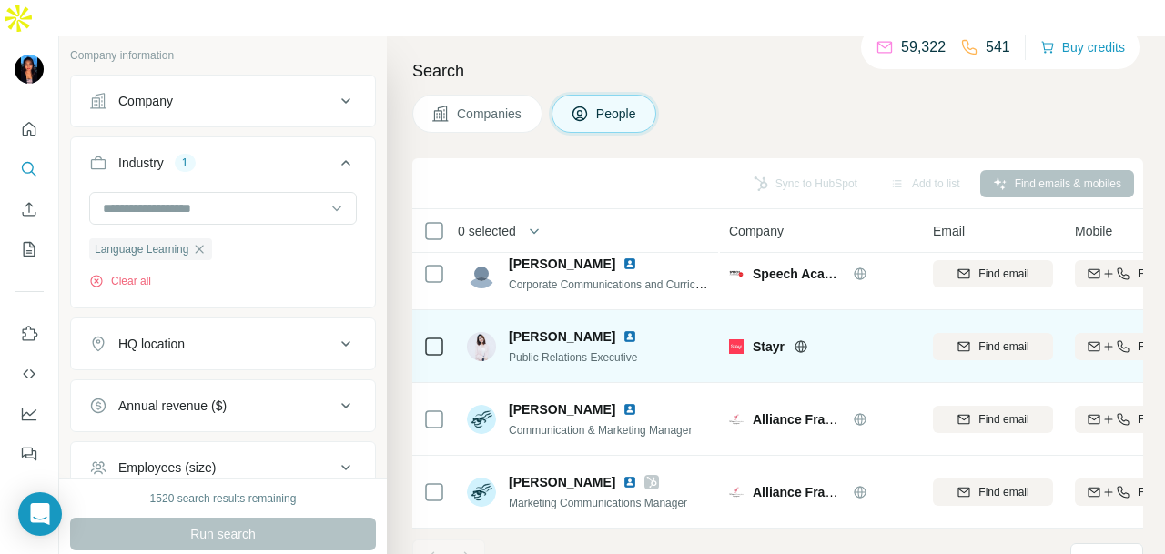
click at [623, 330] on img at bounding box center [630, 337] width 15 height 15
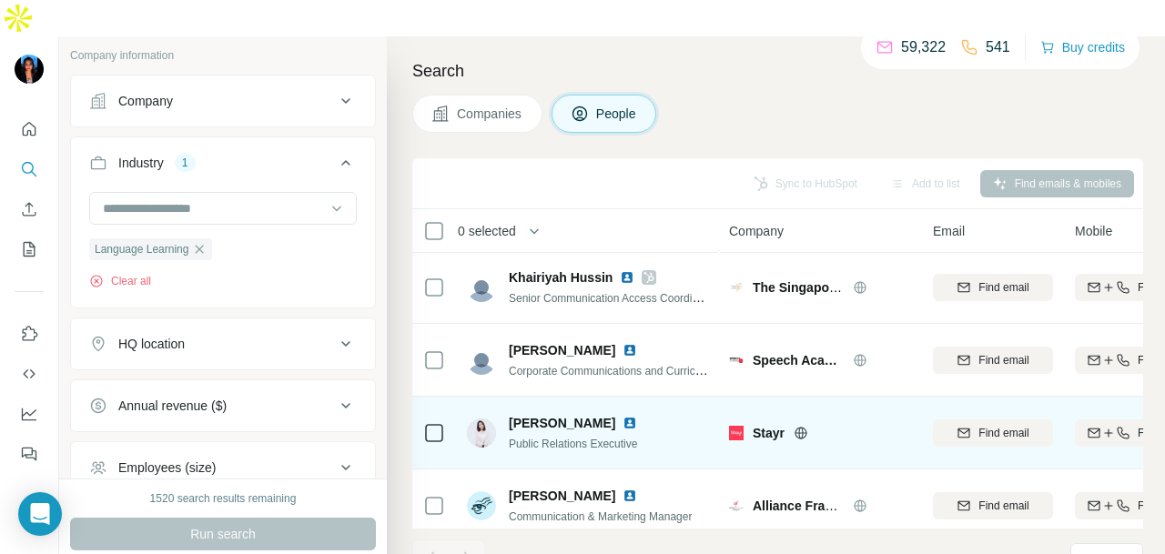
scroll to position [839, 0]
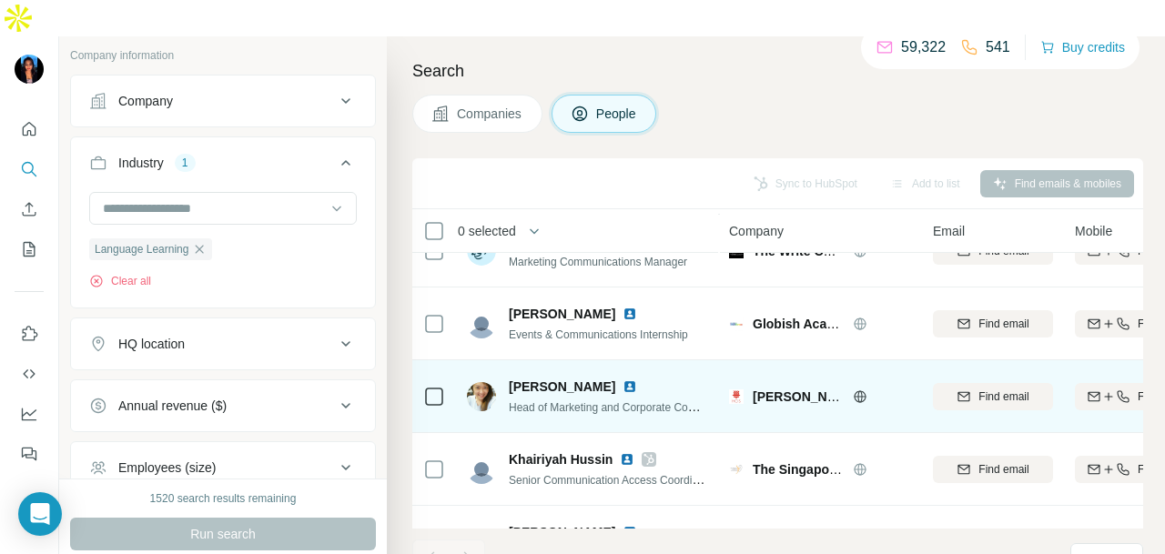
click at [623, 380] on img at bounding box center [630, 387] width 15 height 15
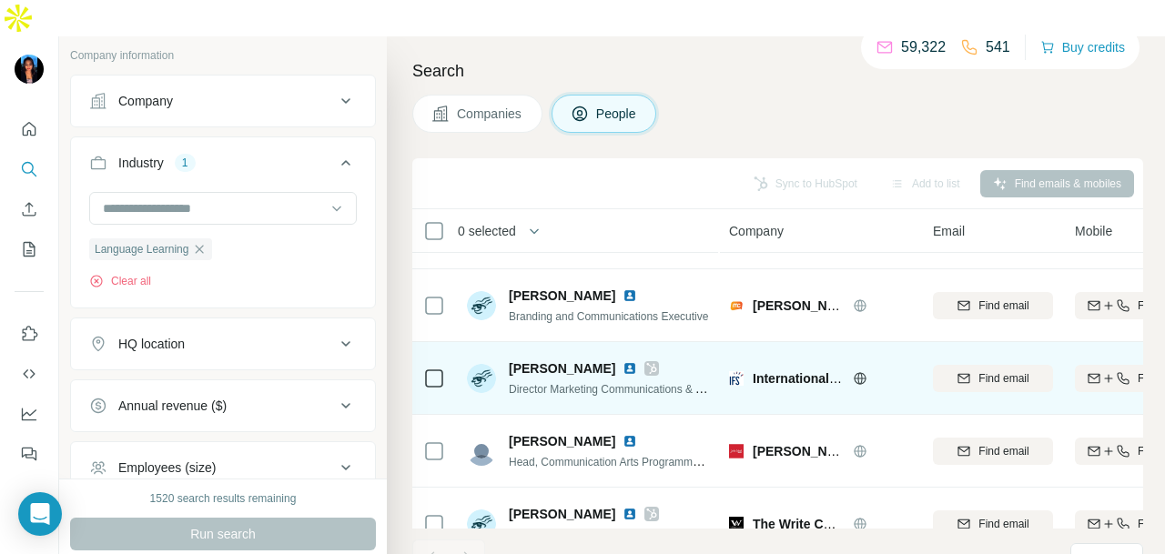
scroll to position [0, 0]
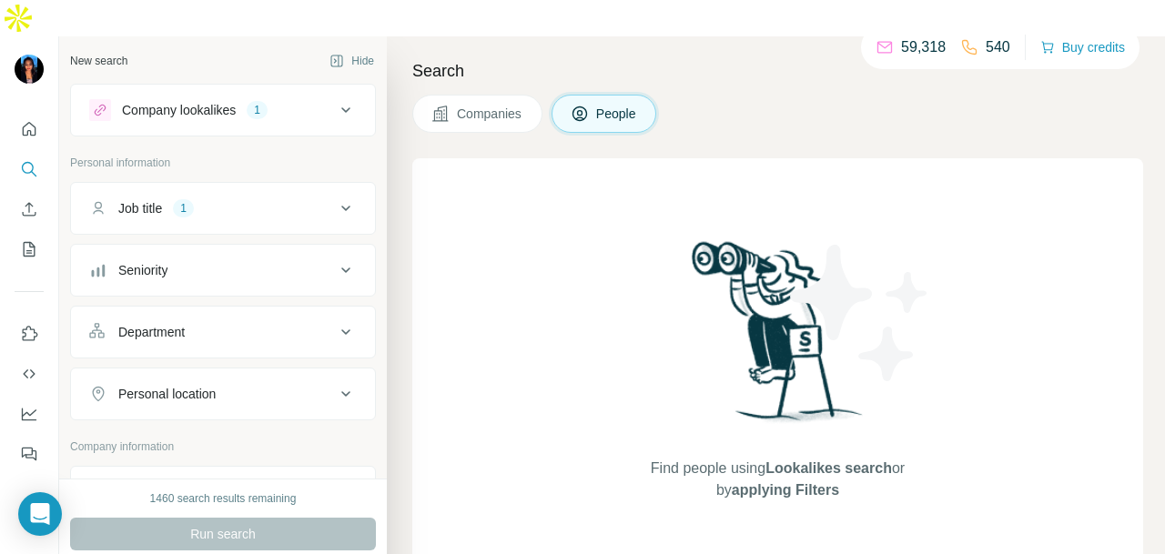
click at [222, 187] on button "Job title 1" at bounding box center [223, 209] width 304 height 44
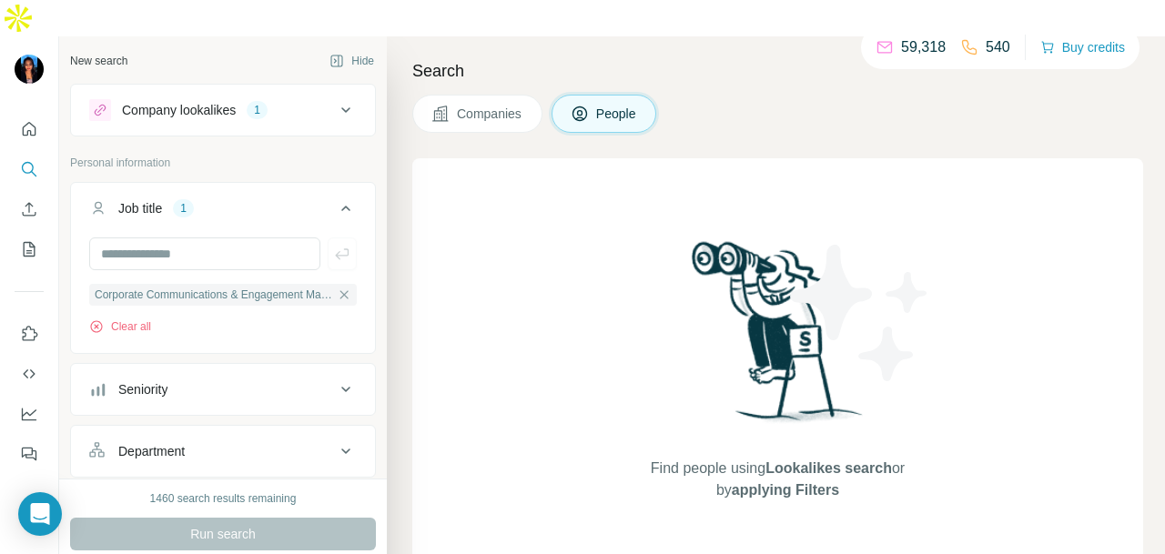
click at [290, 90] on button "Company lookalikes 1" at bounding box center [223, 110] width 304 height 44
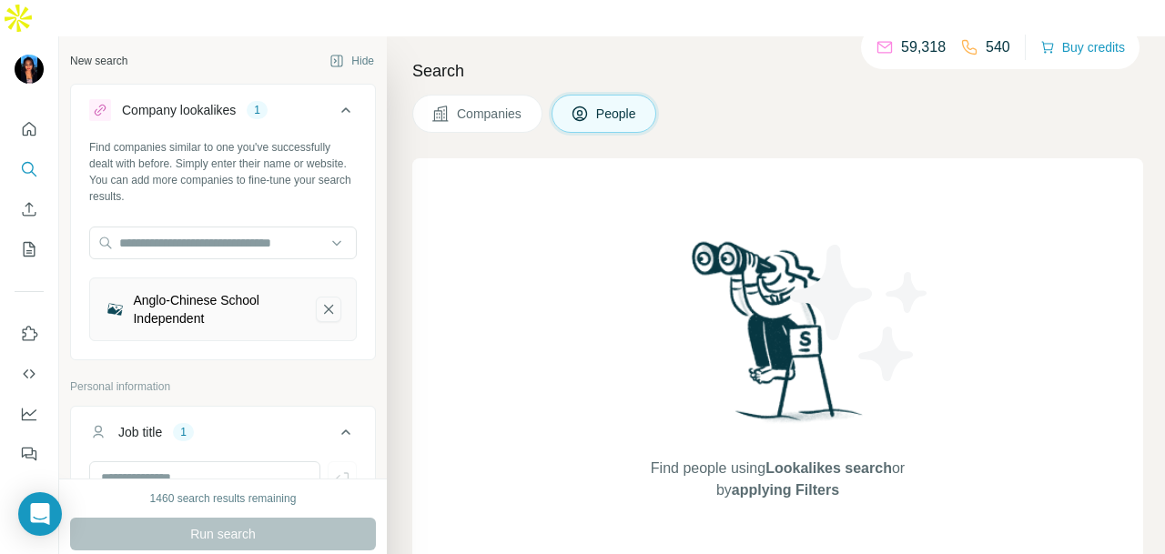
click at [320, 300] on icon "Anglo-Chinese School Independent-remove-button" at bounding box center [328, 309] width 16 height 18
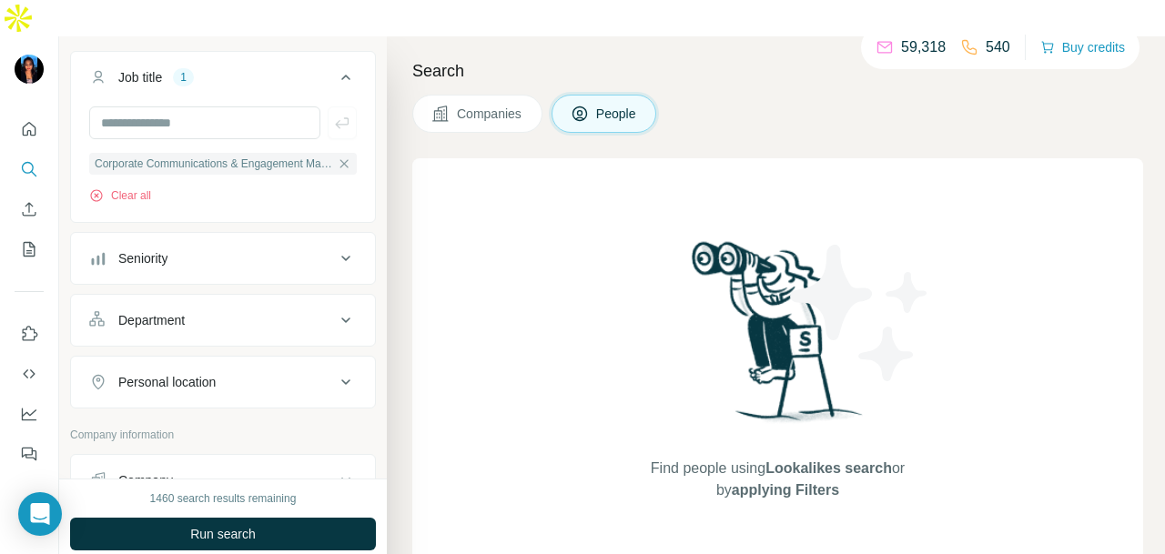
scroll to position [364, 0]
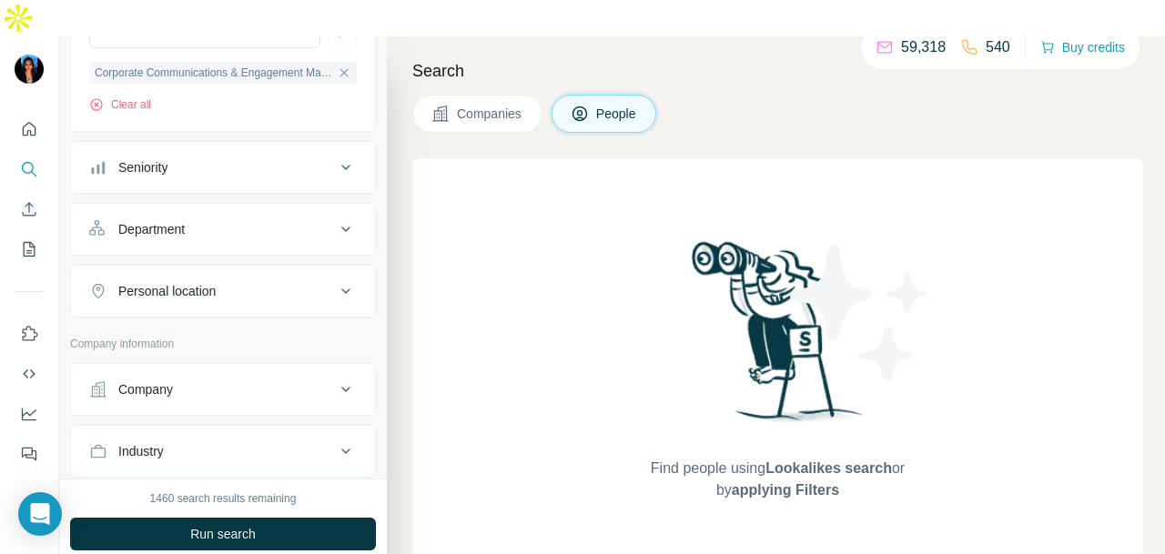
click at [298, 282] on div "Personal location" at bounding box center [212, 291] width 246 height 18
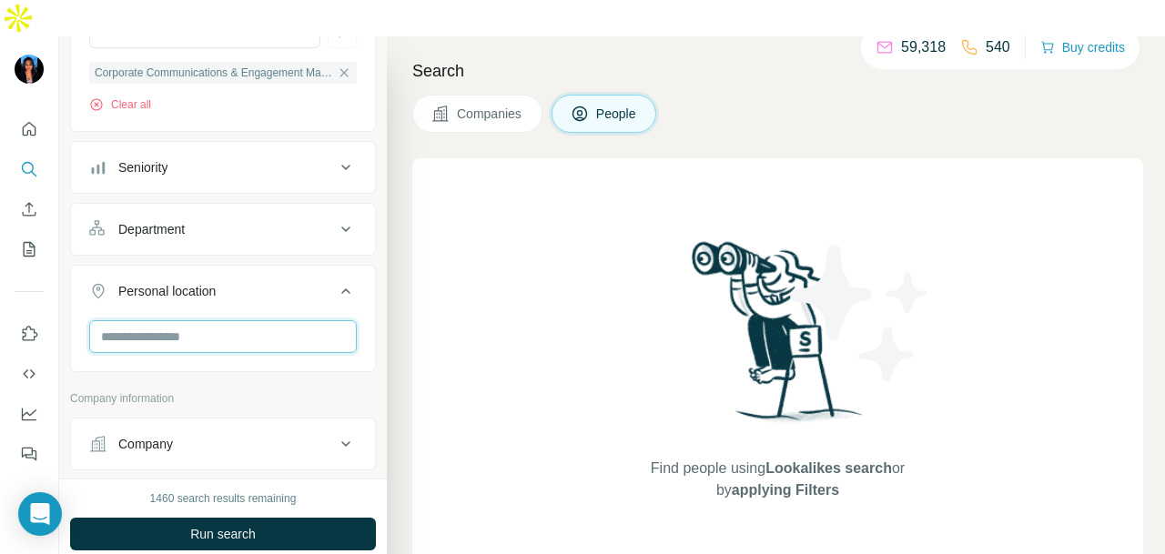
click at [283, 320] on input "text" at bounding box center [223, 336] width 268 height 33
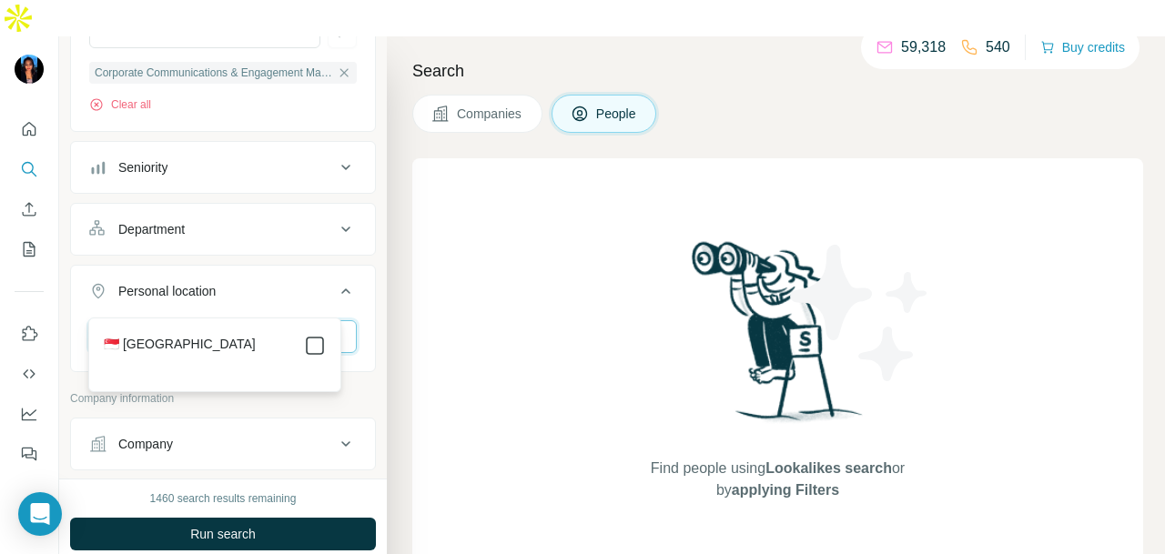
type input "****"
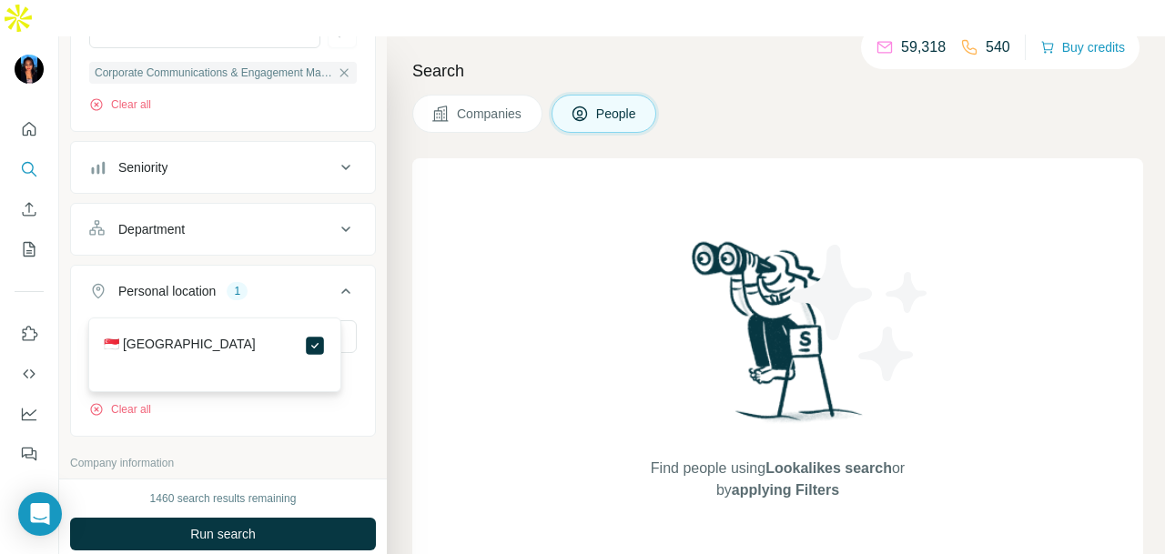
click at [360, 355] on div "Personal location 1 **** Singapore Clear all" at bounding box center [223, 351] width 306 height 172
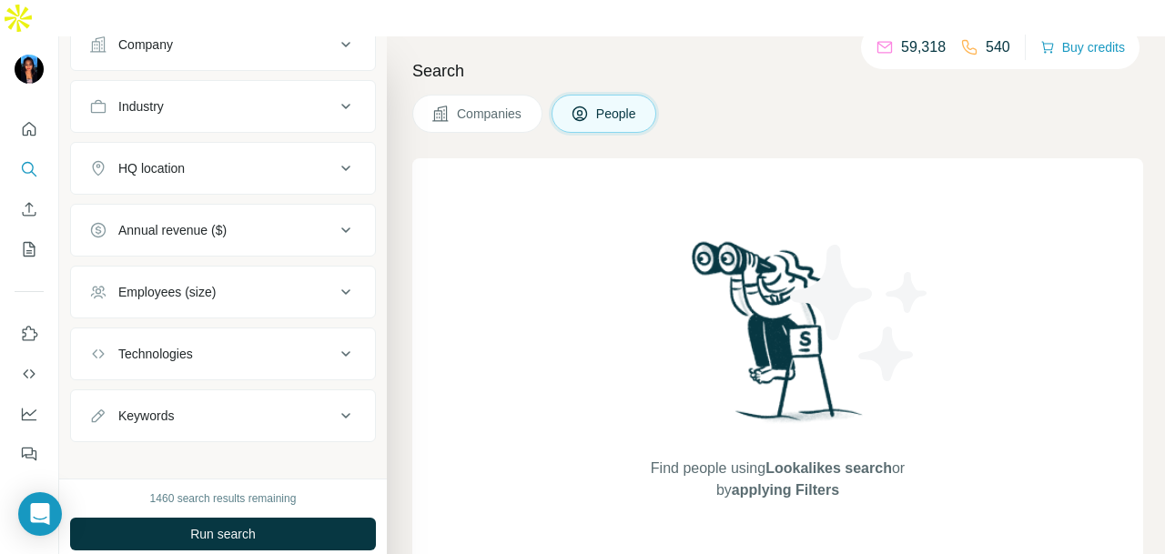
scroll to position [835, 0]
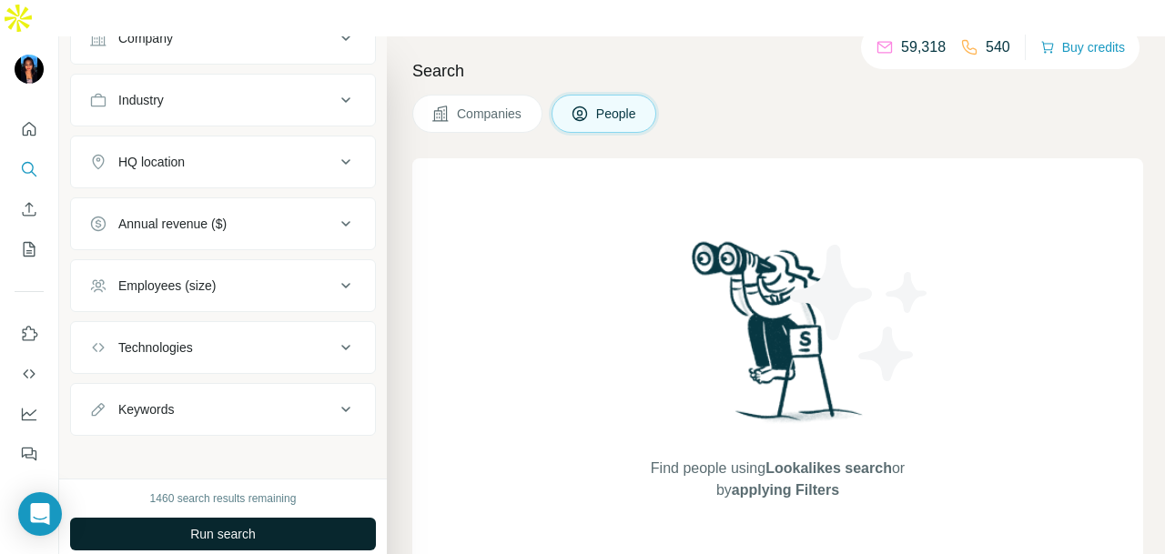
click at [262, 518] on button "Run search" at bounding box center [223, 534] width 306 height 33
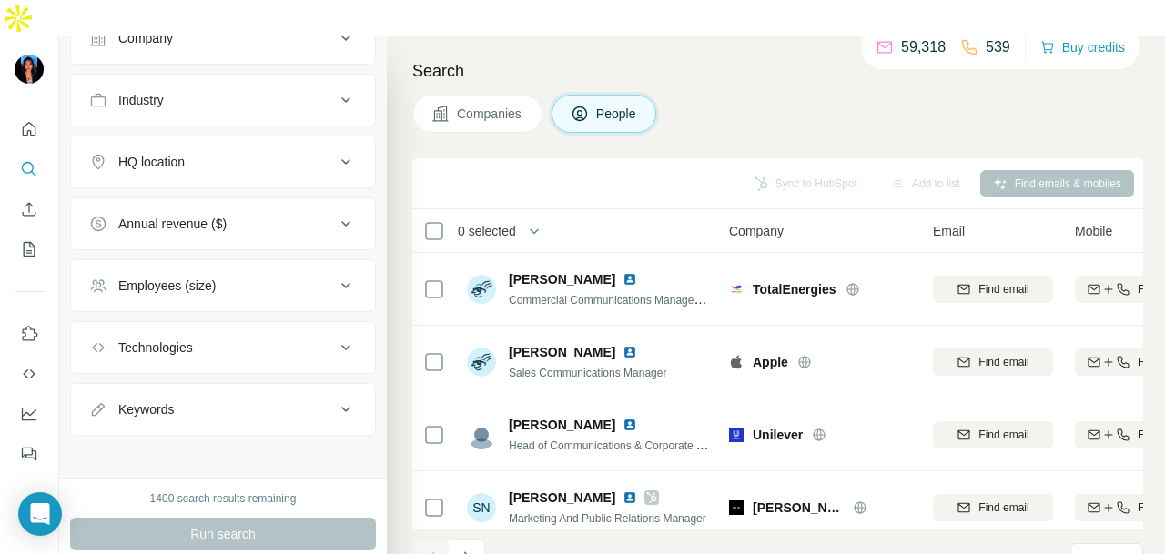
scroll to position [4099, 0]
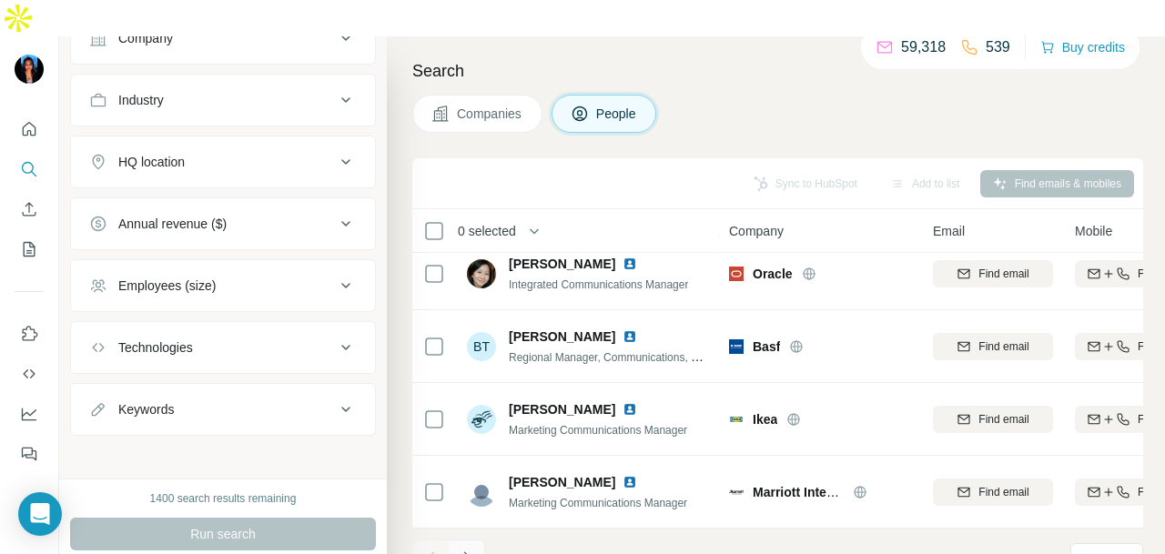
click at [464, 549] on icon "Navigate to next page" at bounding box center [467, 558] width 18 height 18
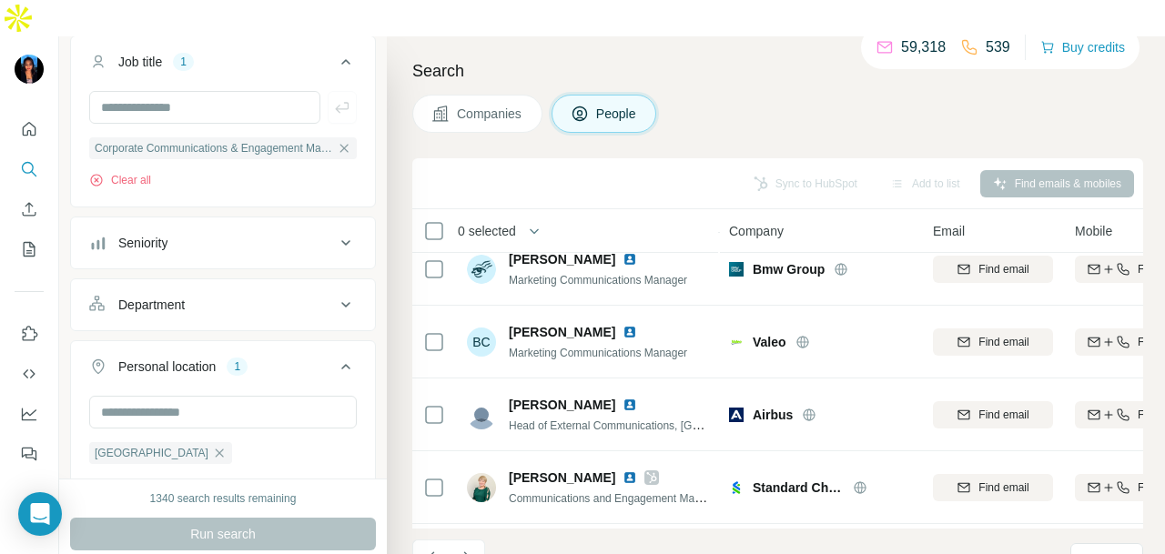
scroll to position [2, 0]
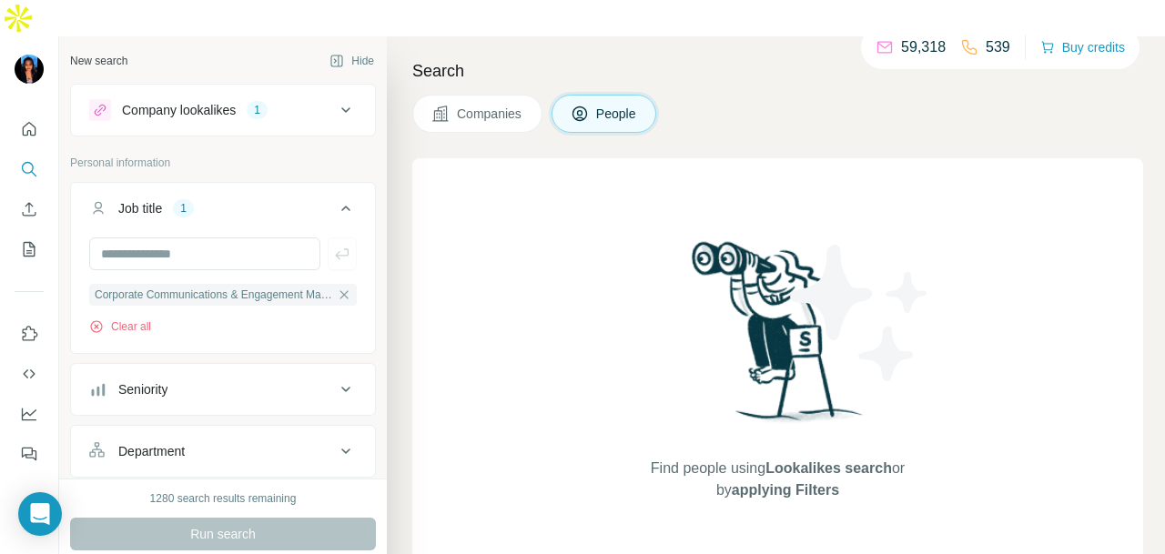
click at [302, 99] on div "Company lookalikes 1" at bounding box center [212, 110] width 246 height 22
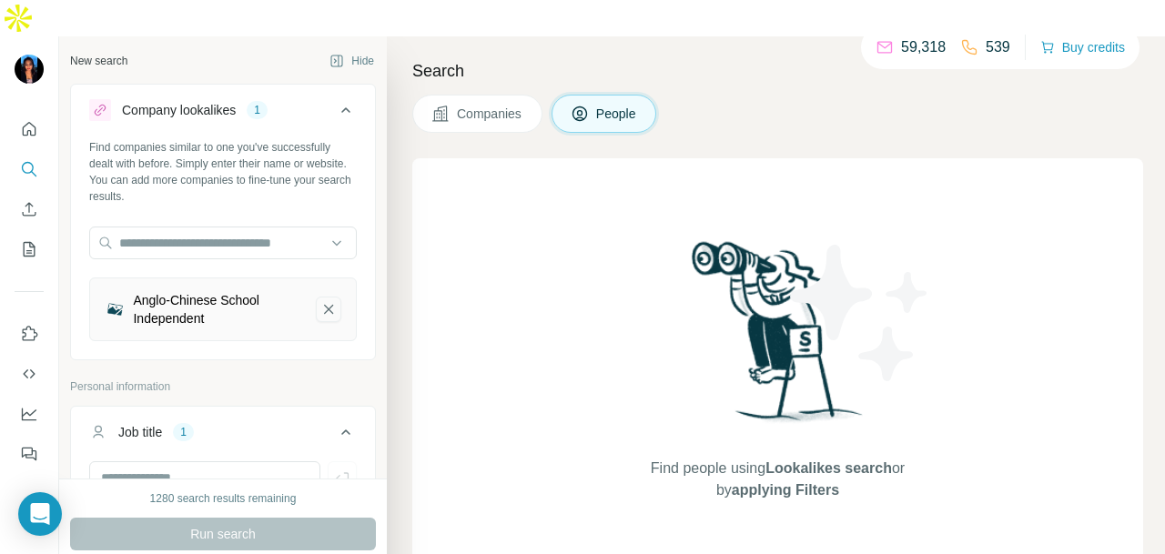
click at [320, 300] on icon "Anglo-Chinese School Independent-remove-button" at bounding box center [328, 309] width 16 height 18
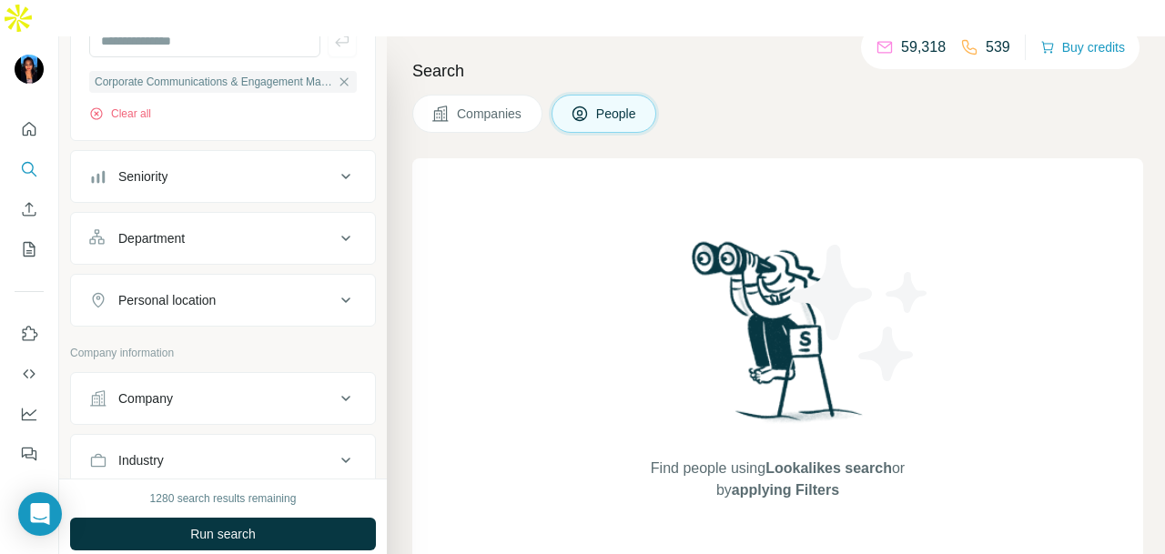
scroll to position [364, 0]
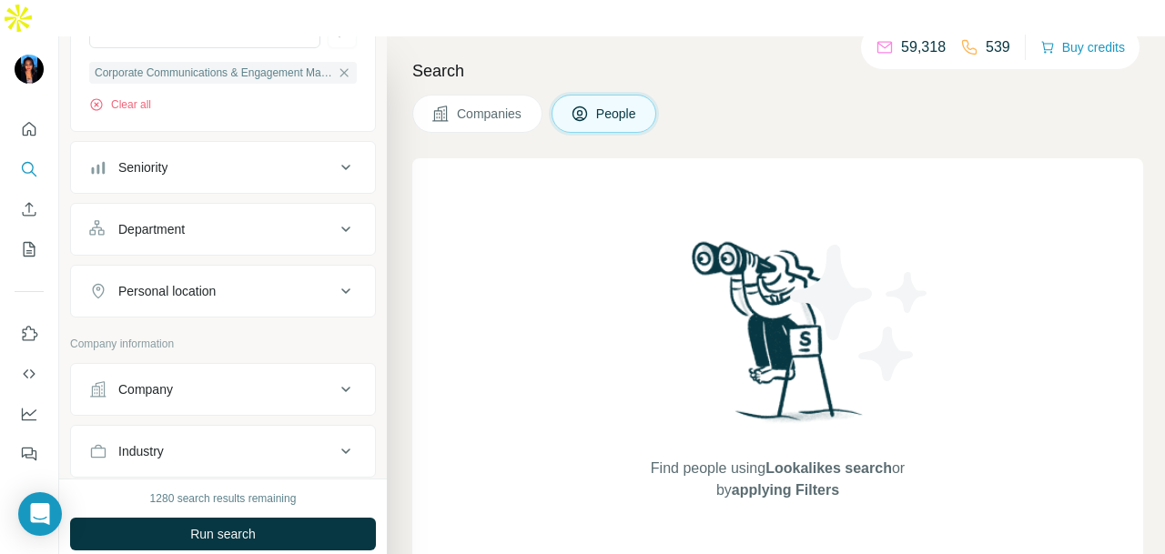
click at [292, 208] on button "Department" at bounding box center [223, 230] width 304 height 44
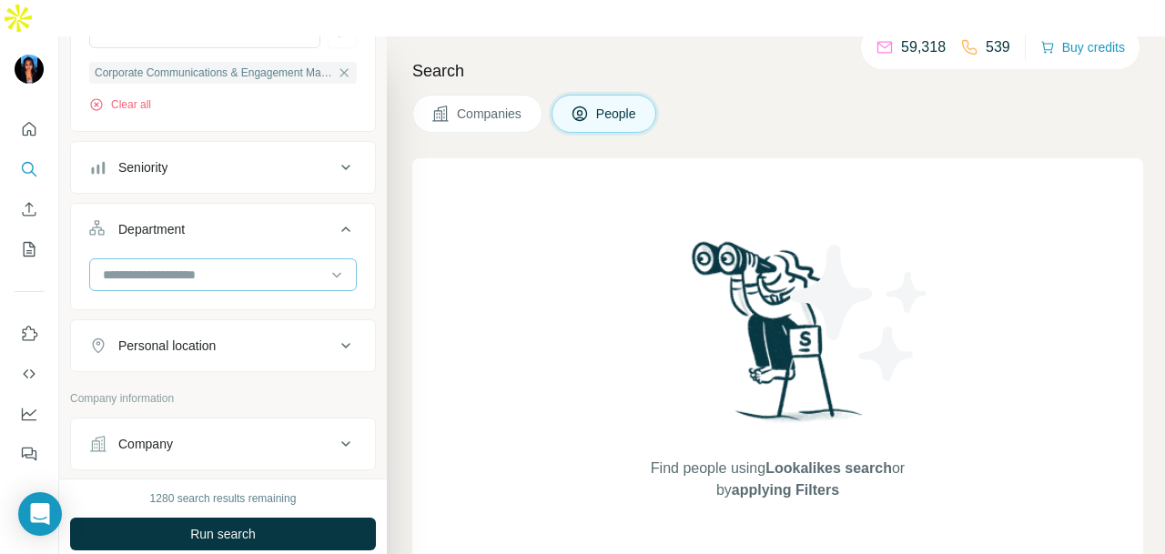
click at [281, 265] on input at bounding box center [213, 275] width 225 height 20
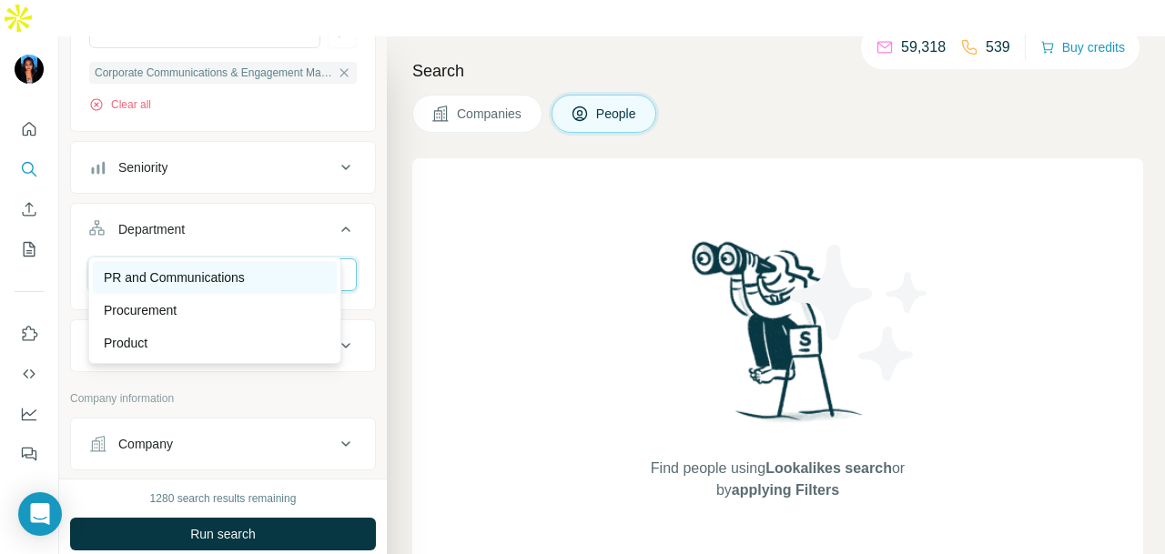
type input "**"
click at [285, 276] on div "PR and Communications" at bounding box center [215, 278] width 222 height 18
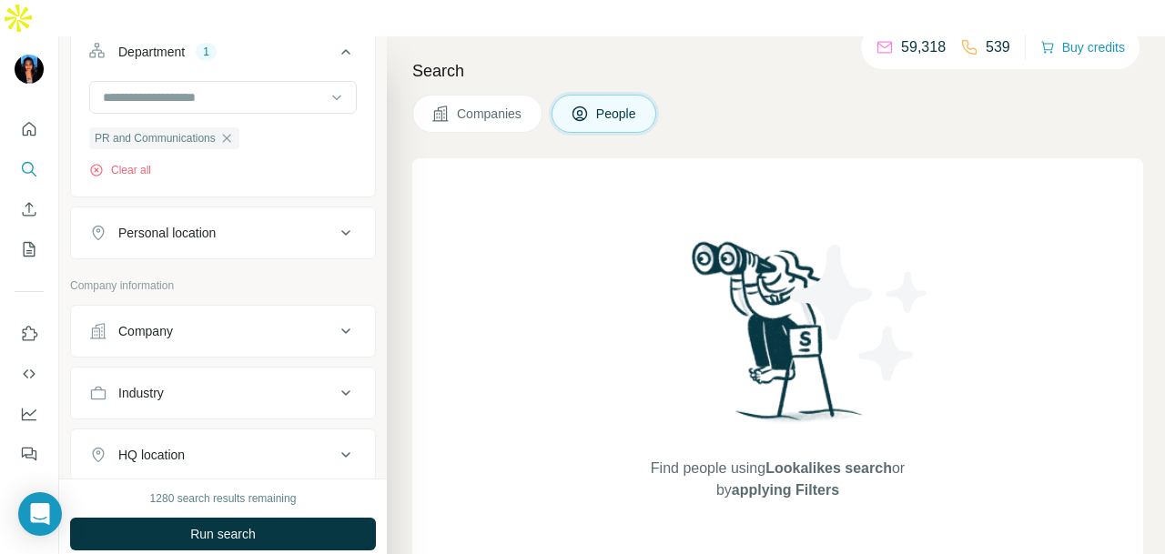
scroll to position [546, 0]
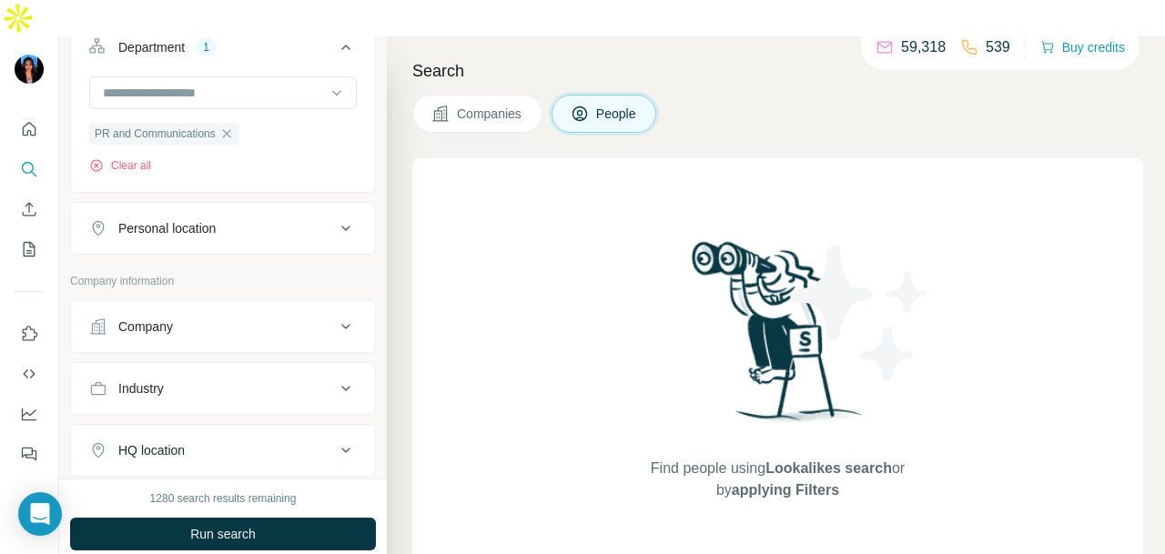
drag, startPoint x: 253, startPoint y: 194, endPoint x: 241, endPoint y: 285, distance: 91.8
click at [253, 219] on div "Personal location" at bounding box center [212, 228] width 246 height 18
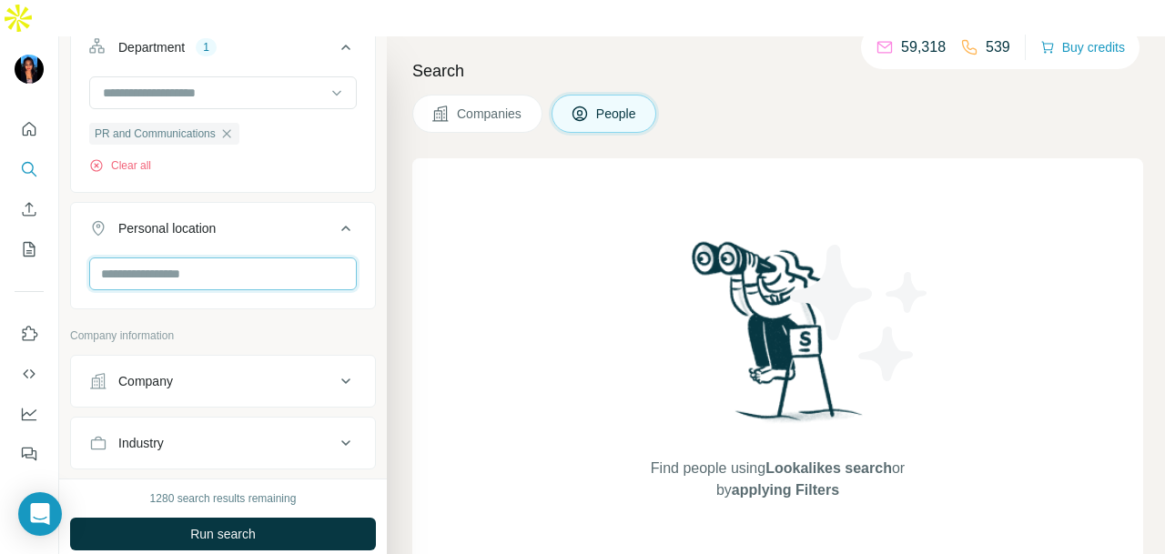
click at [236, 258] on input "text" at bounding box center [223, 274] width 268 height 33
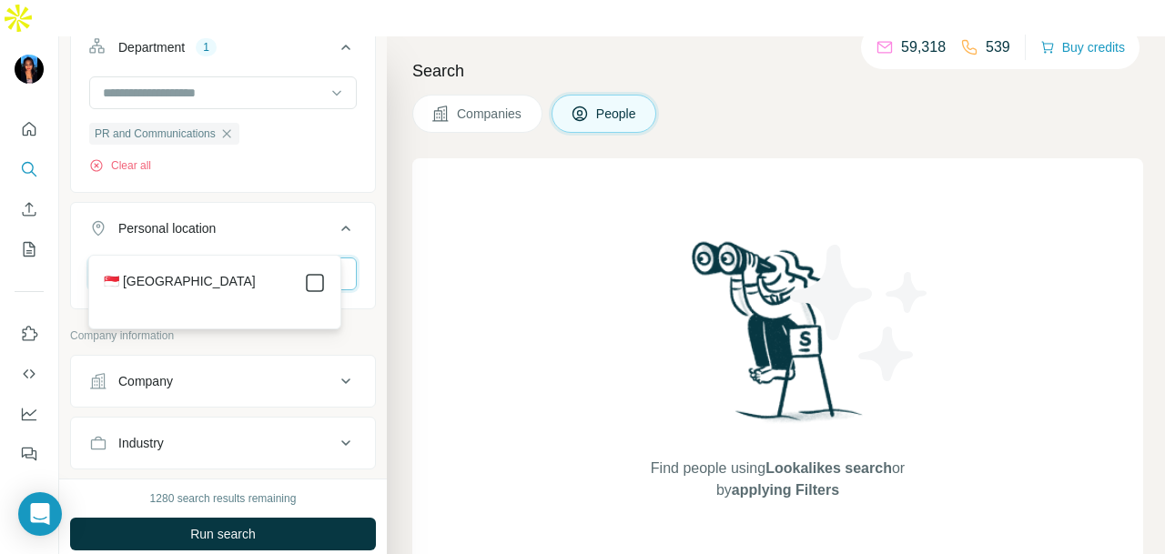
type input "****"
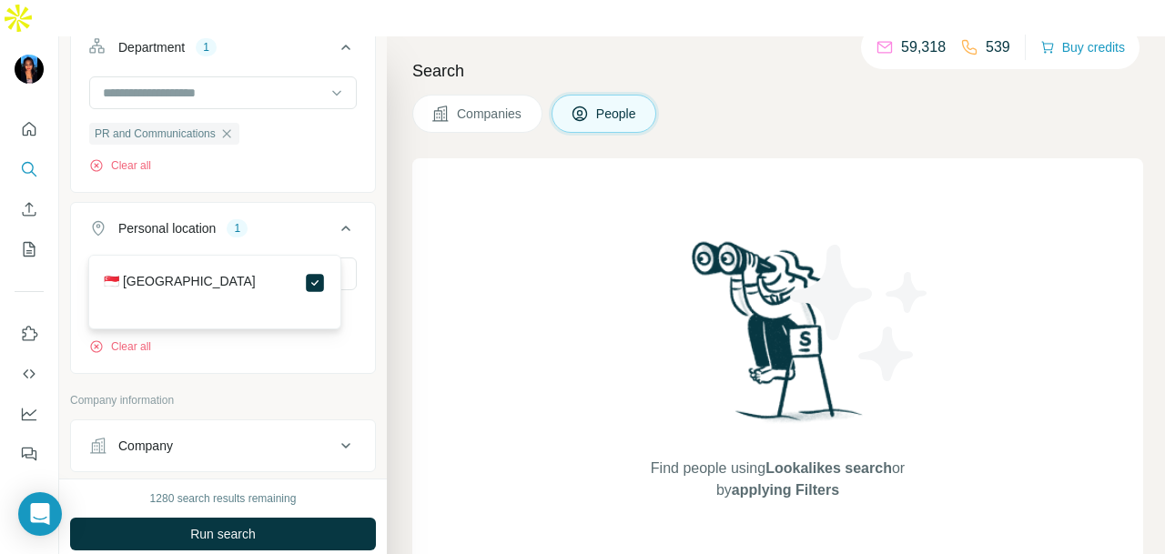
drag, startPoint x: 303, startPoint y: 495, endPoint x: 314, endPoint y: 485, distance: 14.8
click at [303, 518] on button "Run search" at bounding box center [223, 534] width 306 height 33
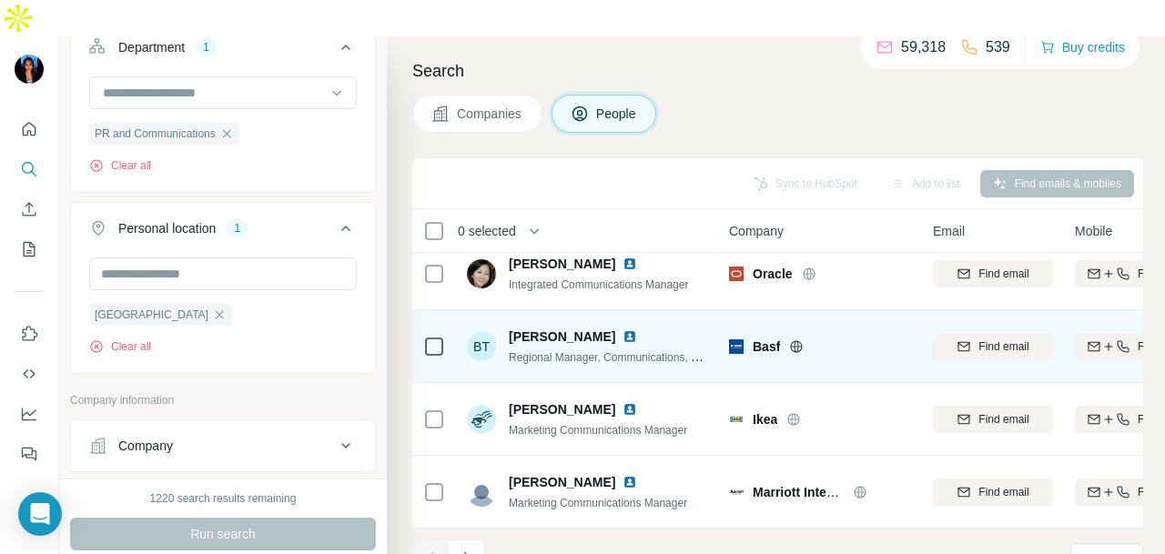
scroll to position [4099, 0]
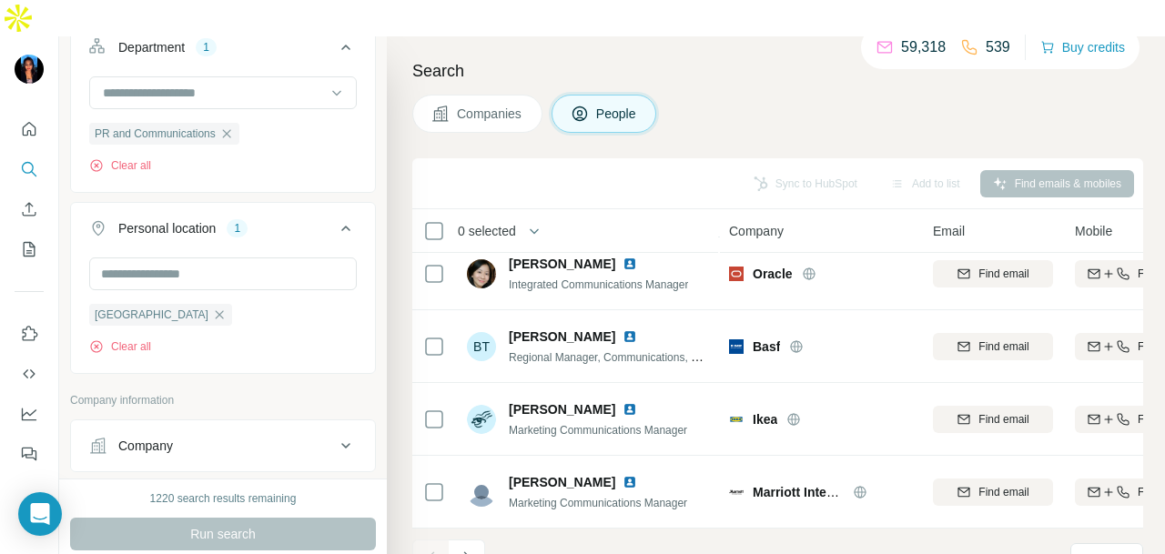
drag, startPoint x: 472, startPoint y: 516, endPoint x: 531, endPoint y: 552, distance: 69.0
click at [470, 549] on icon "Navigate to next page" at bounding box center [467, 558] width 18 height 18
click at [472, 540] on button "Navigate to next page" at bounding box center [467, 558] width 36 height 36
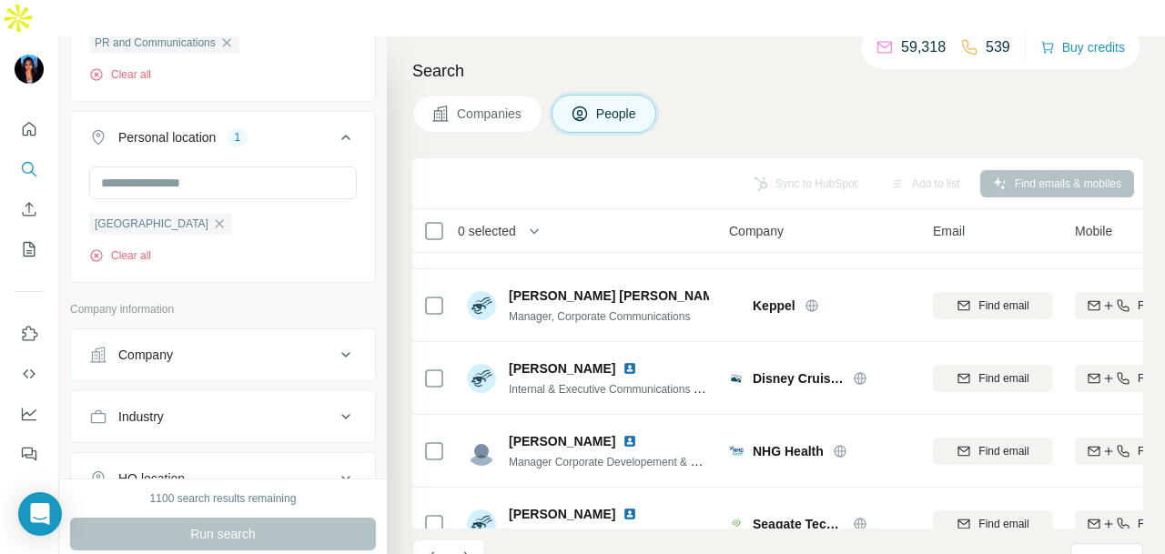
scroll to position [728, 0]
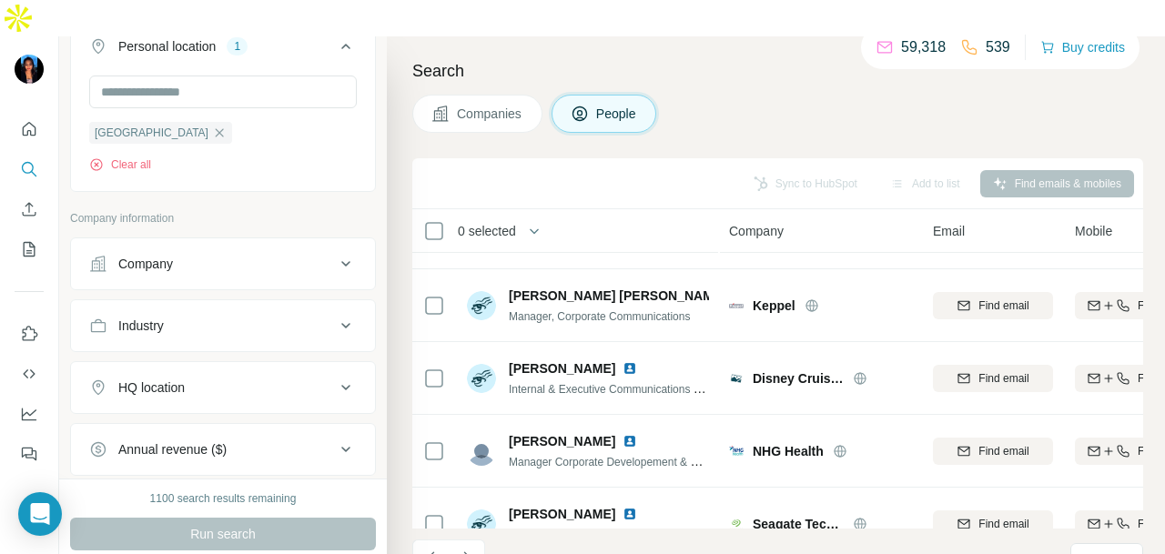
click at [196, 317] on div "Industry" at bounding box center [212, 326] width 246 height 18
click at [206, 361] on input at bounding box center [213, 371] width 225 height 20
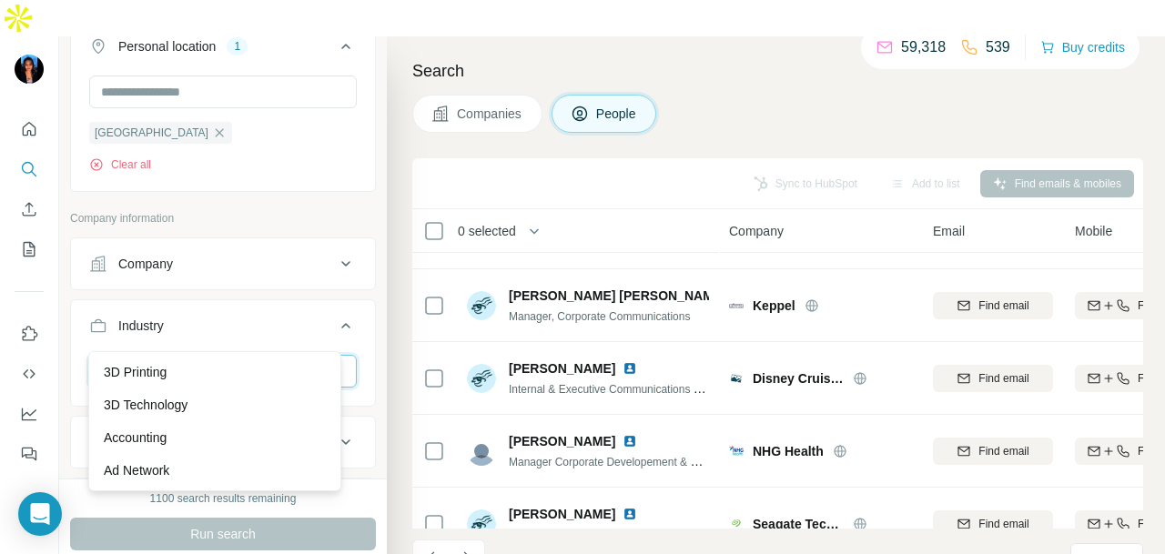
scroll to position [546, 0]
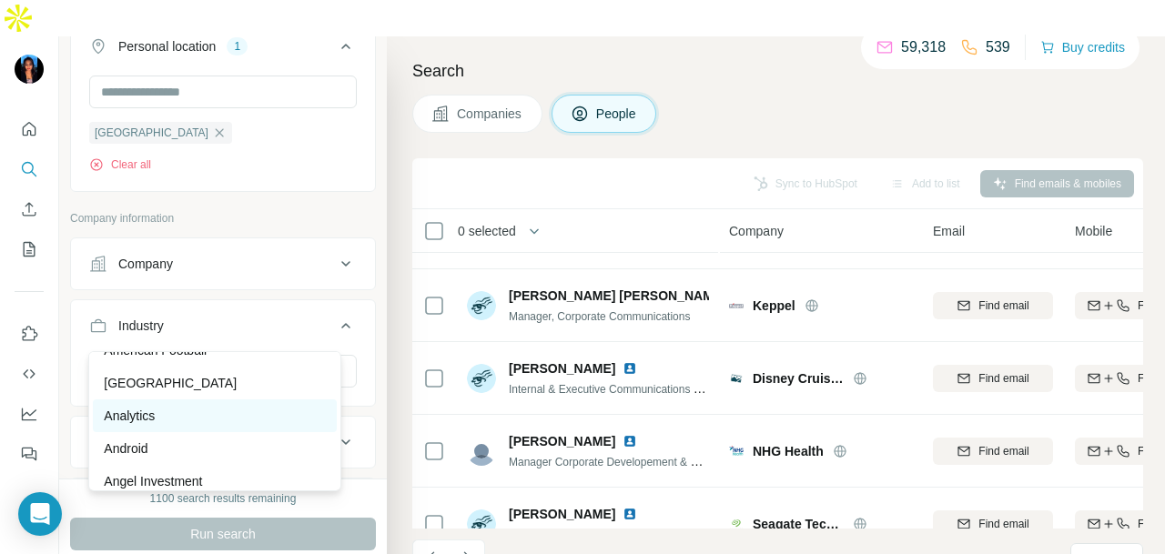
click at [202, 414] on div "Analytics" at bounding box center [215, 416] width 222 height 18
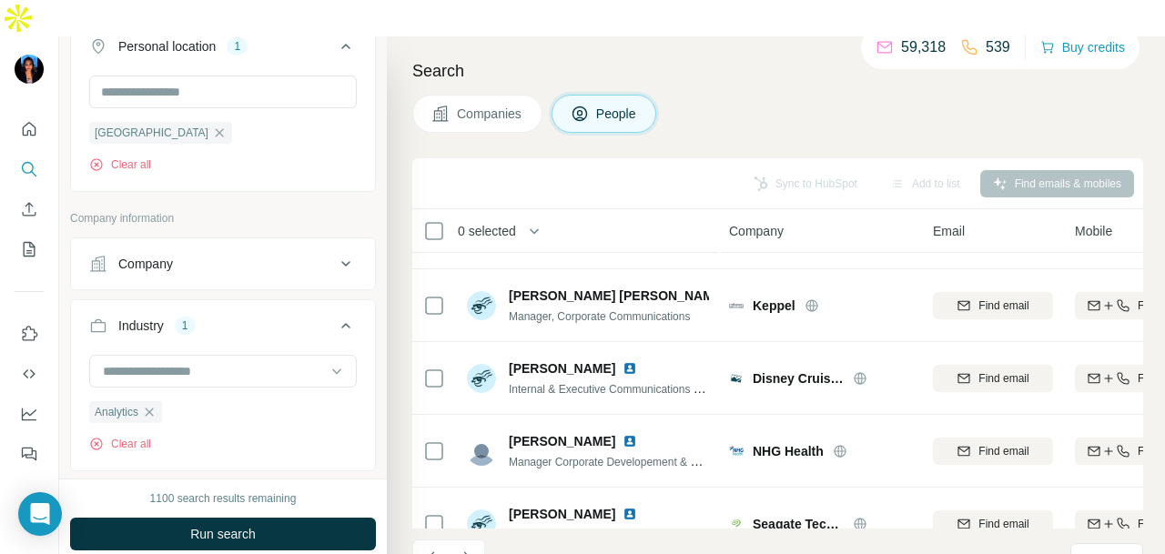
click at [235, 525] on span "Run search" at bounding box center [223, 534] width 66 height 18
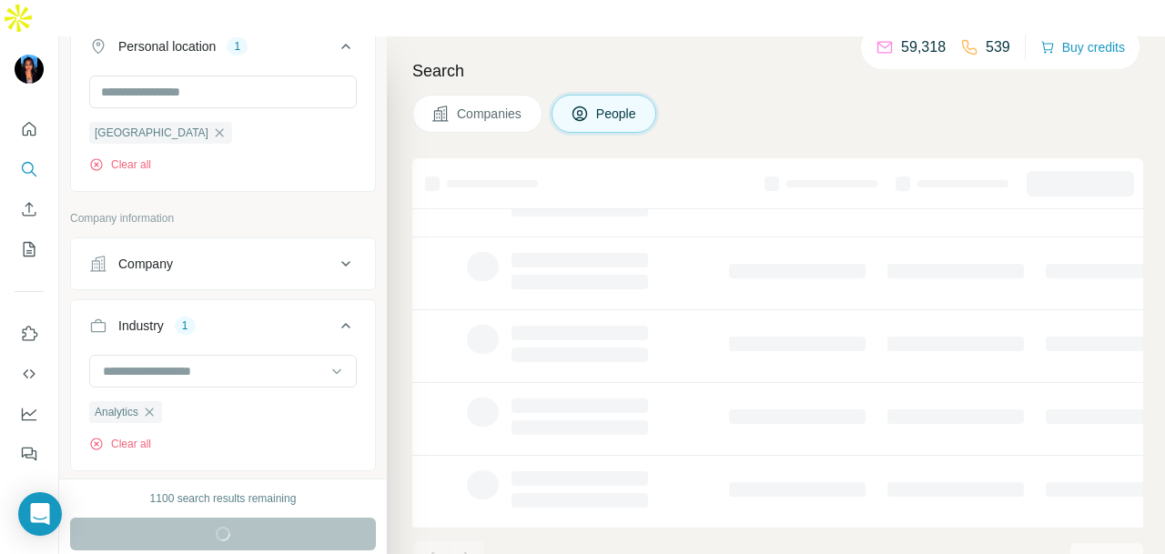
scroll to position [457, 0]
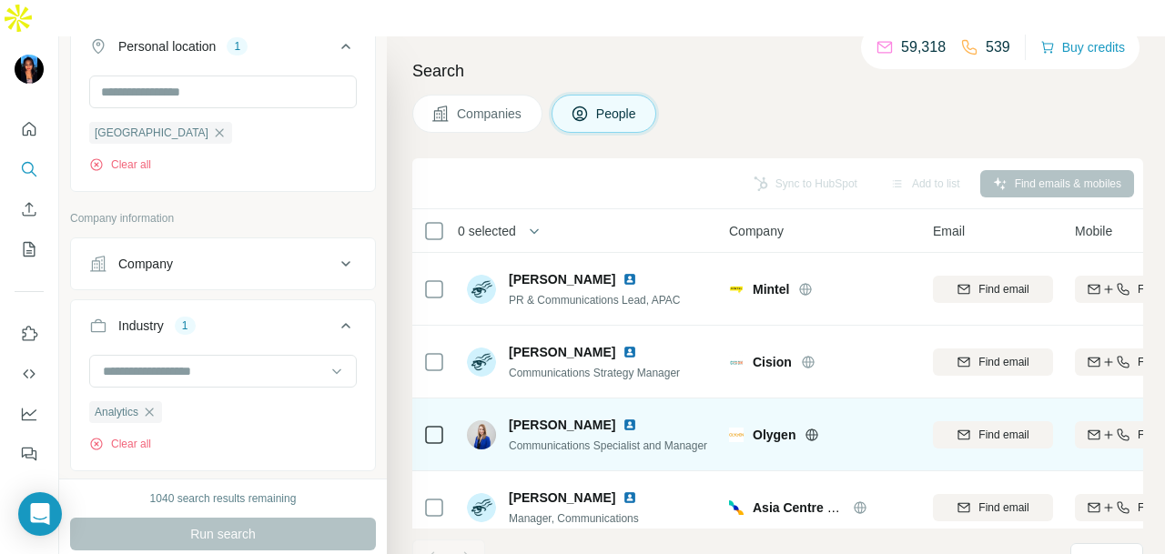
scroll to position [967, 0]
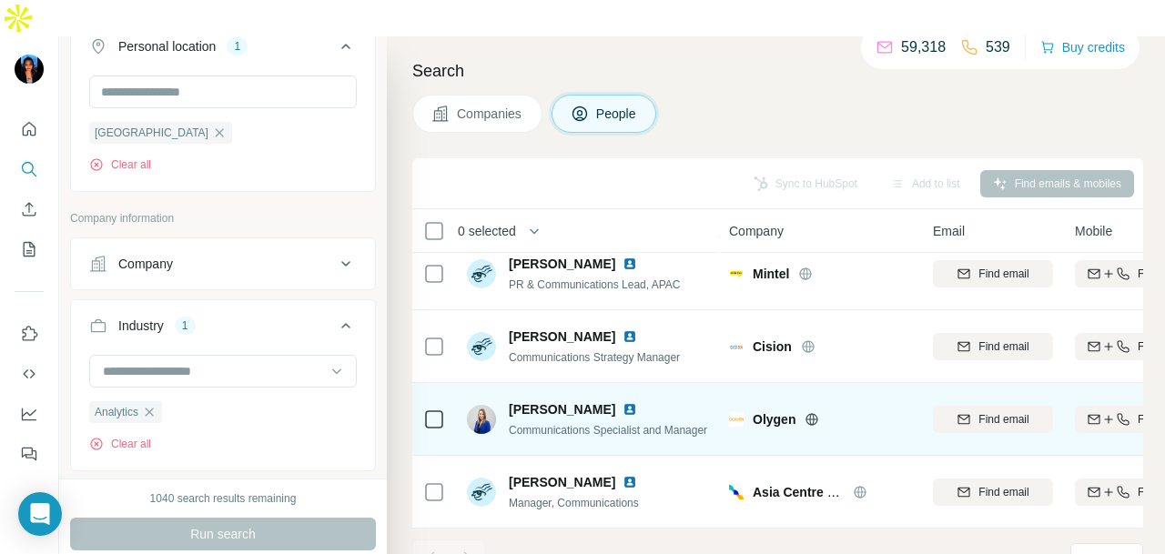
click at [624, 402] on img at bounding box center [630, 409] width 15 height 15
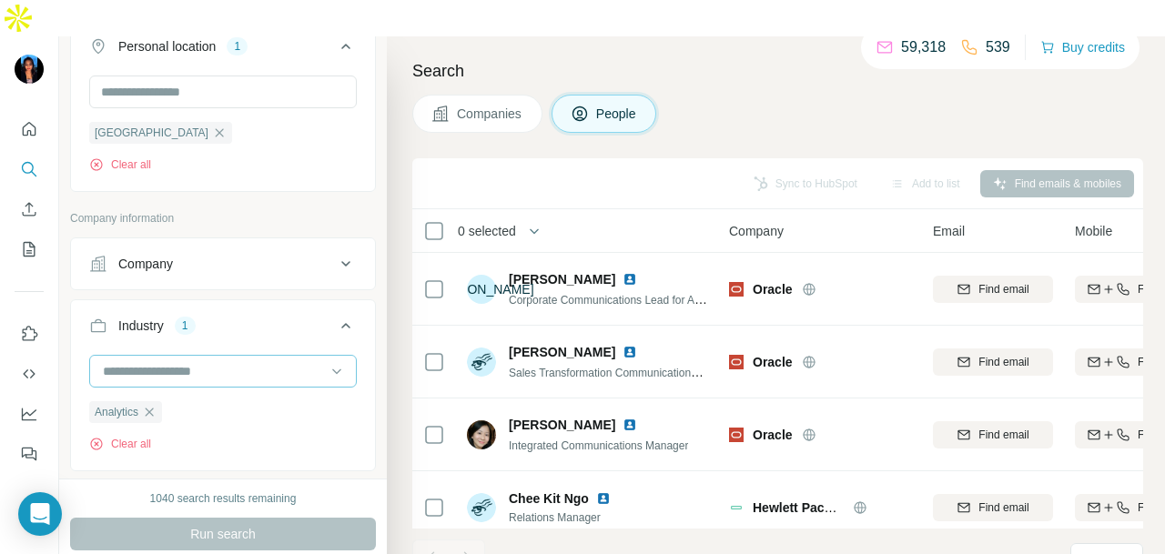
scroll to position [1001, 0]
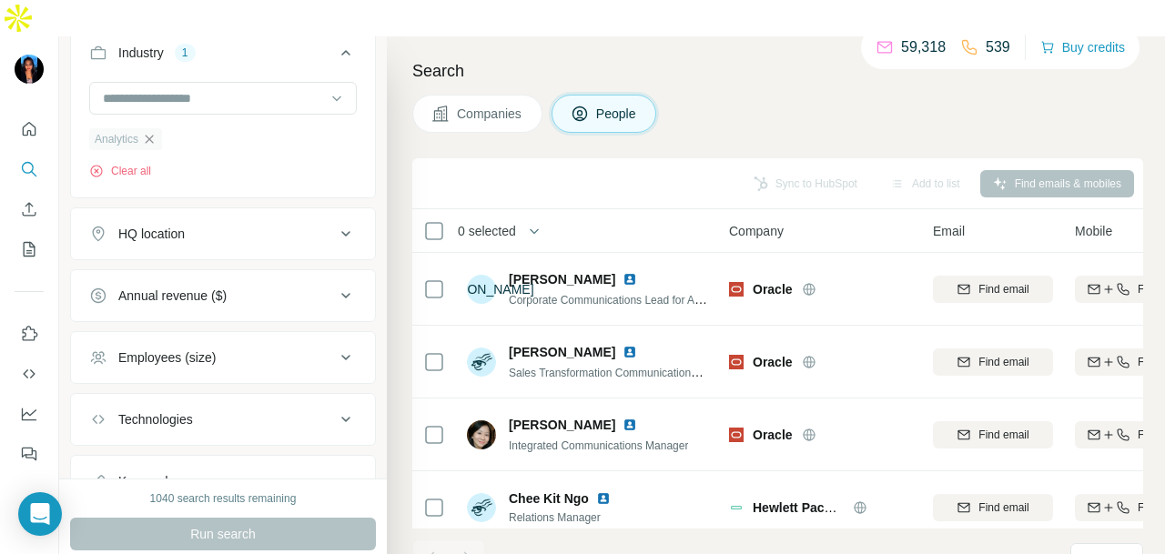
click at [151, 132] on icon "button" at bounding box center [149, 139] width 15 height 15
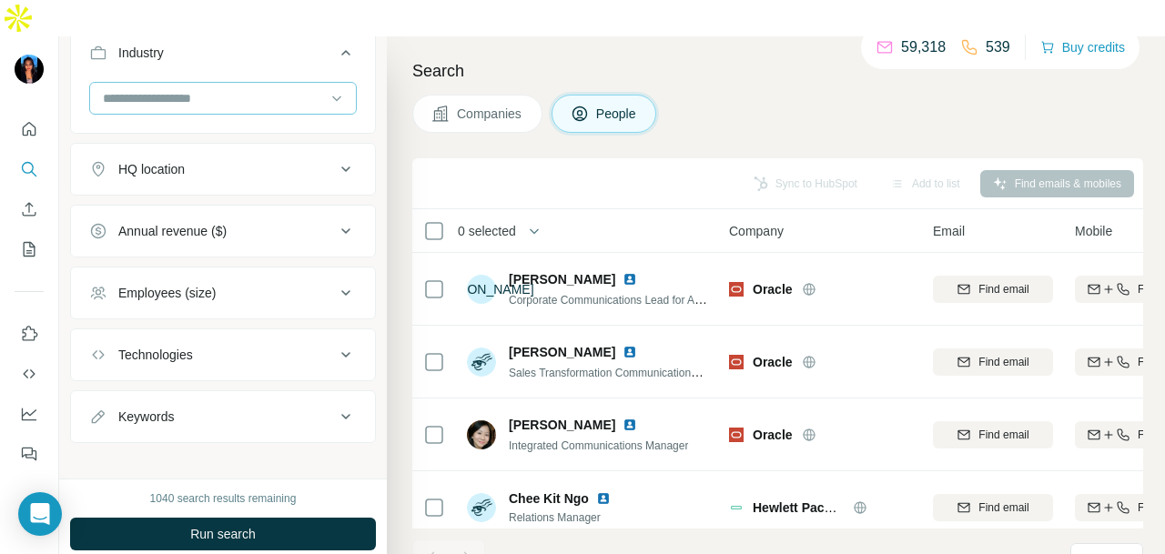
click at [215, 83] on div at bounding box center [213, 98] width 225 height 31
click at [217, 525] on span "Run search" at bounding box center [223, 534] width 66 height 18
